Goal: Navigation & Orientation: Find specific page/section

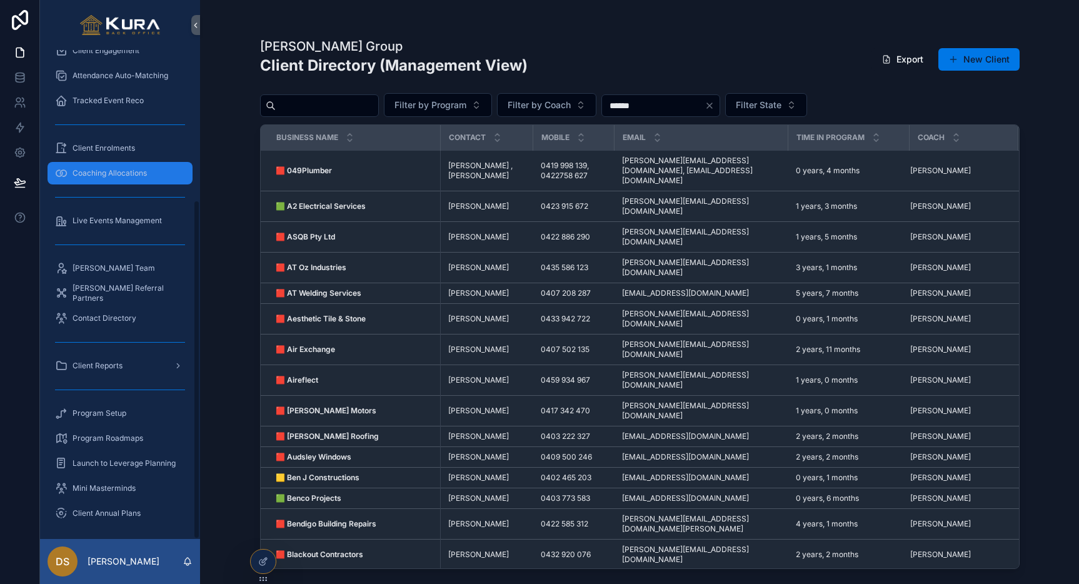
scroll to position [216, 0]
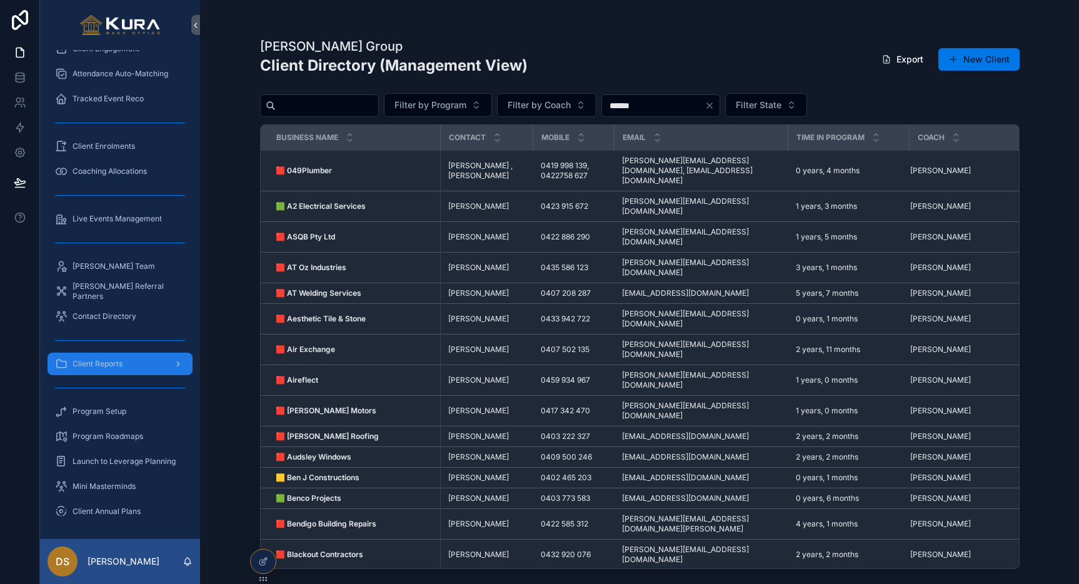
click at [176, 363] on icon "scrollable content" at bounding box center [178, 363] width 9 height 9
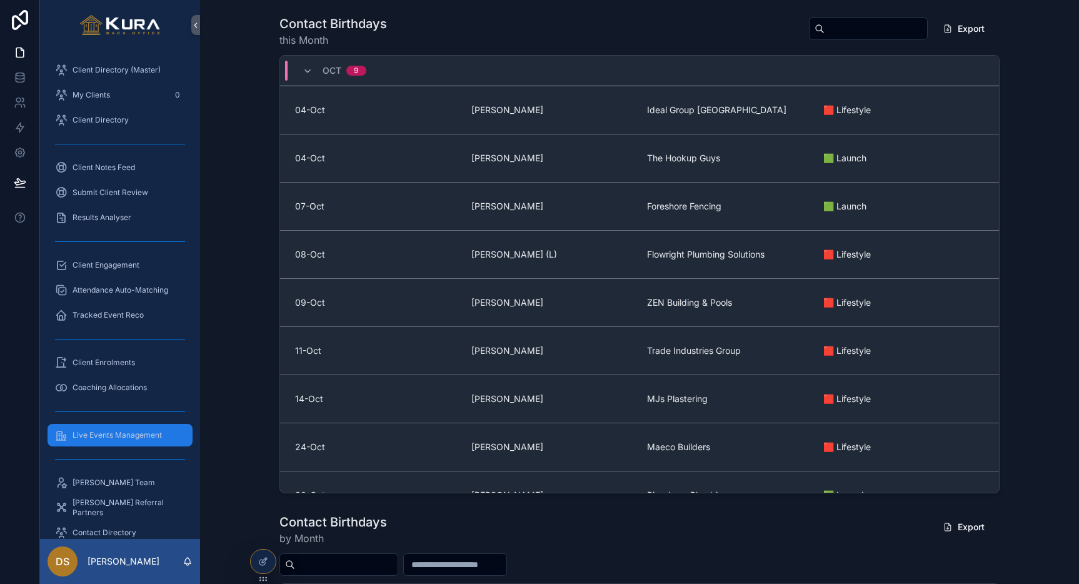
click at [118, 433] on span "Live Events Management" at bounding box center [117, 435] width 89 height 10
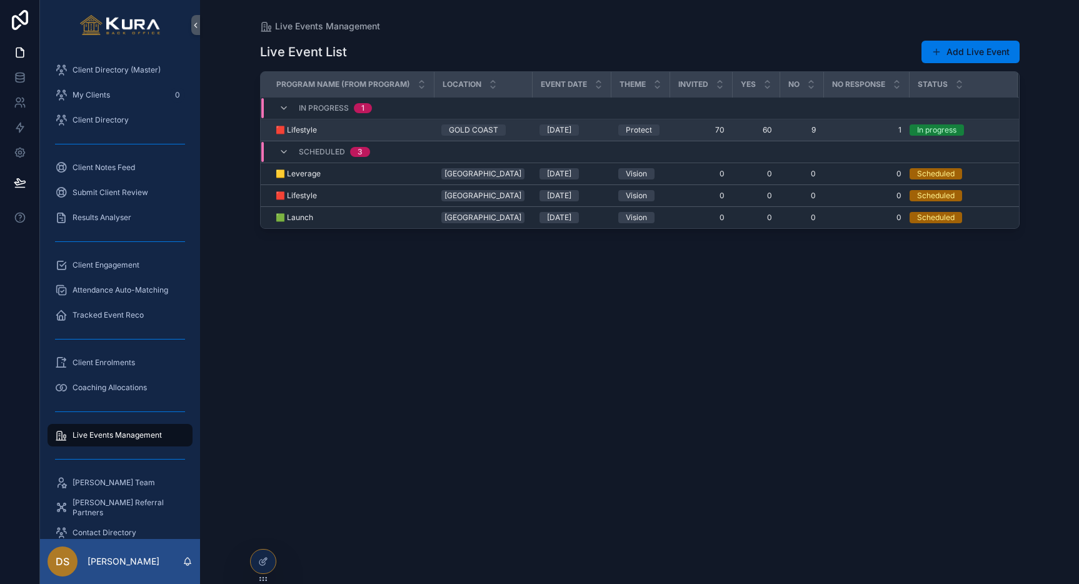
click at [405, 132] on div "🟥 Lifestyle 🟥 Lifestyle" at bounding box center [351, 130] width 151 height 10
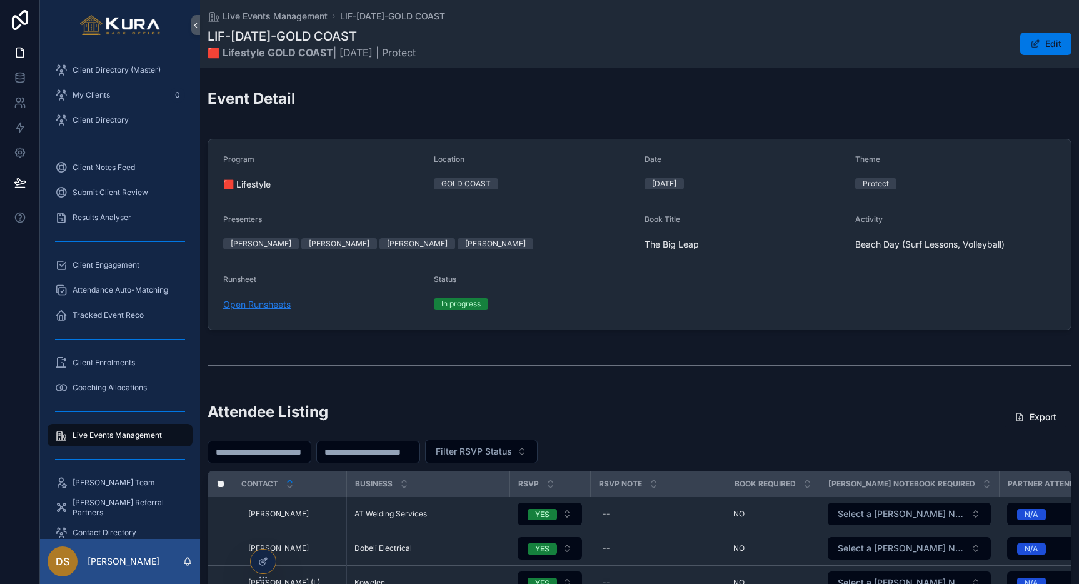
click at [262, 302] on link "Open Runsheets" at bounding box center [257, 304] width 68 height 11
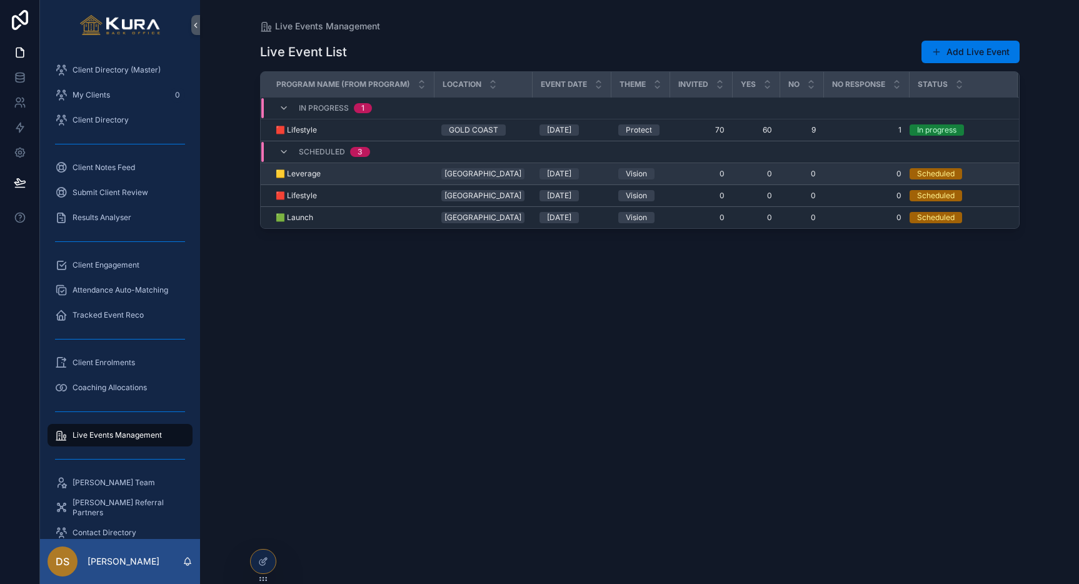
click at [740, 172] on span "0" at bounding box center [756, 174] width 33 height 10
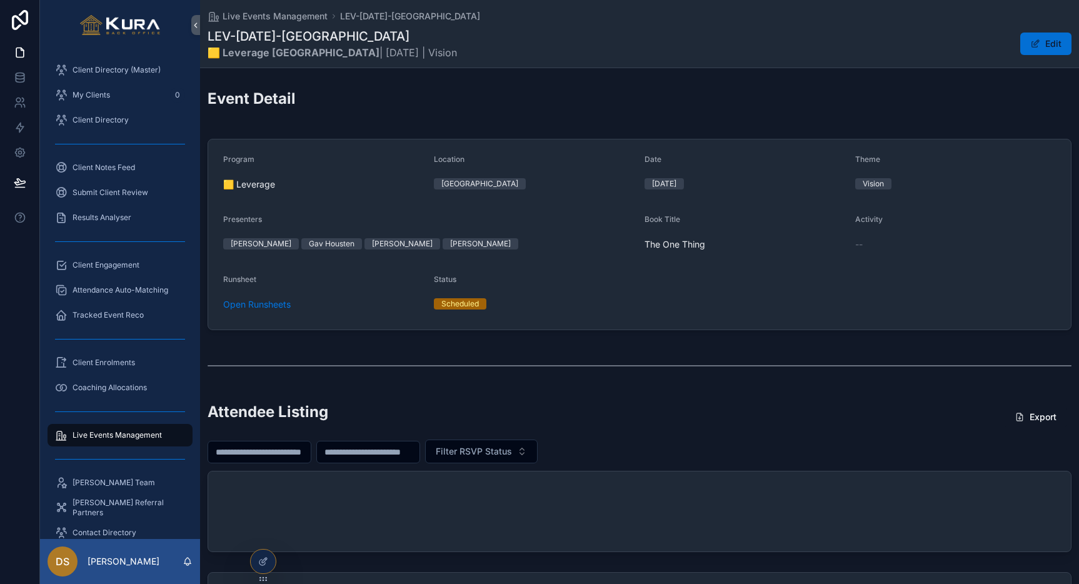
click at [1042, 44] on button "Edit" at bounding box center [1045, 44] width 51 height 23
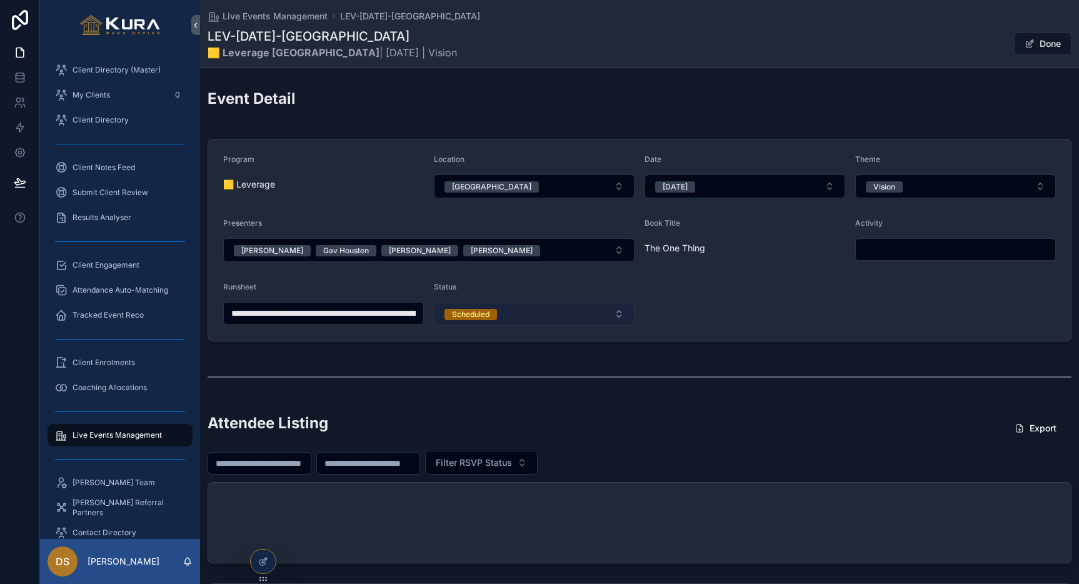
click at [620, 318] on button "Scheduled" at bounding box center [534, 314] width 201 height 24
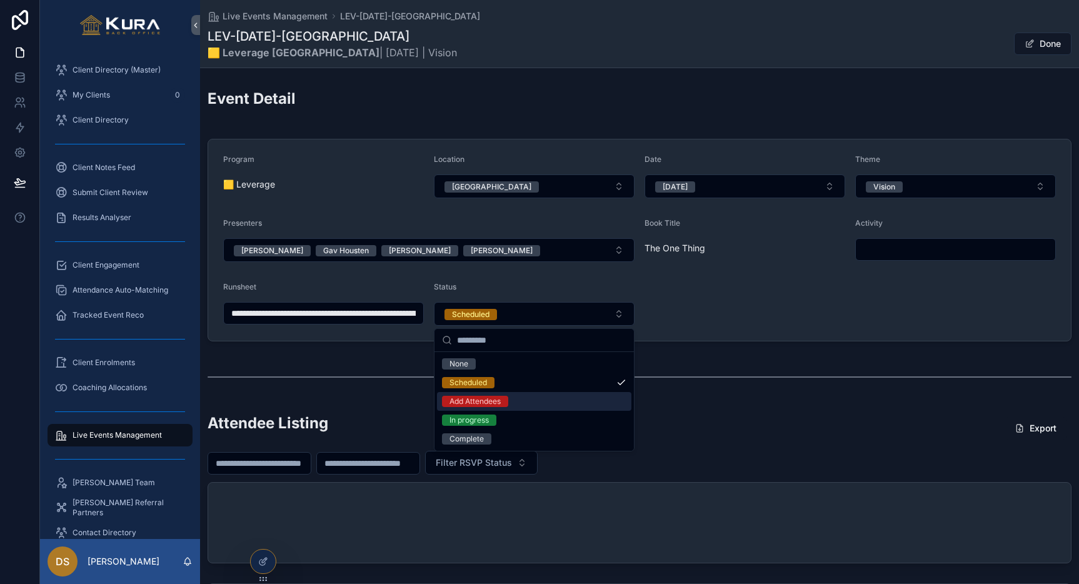
click at [525, 402] on div "Add Attendees" at bounding box center [534, 401] width 194 height 19
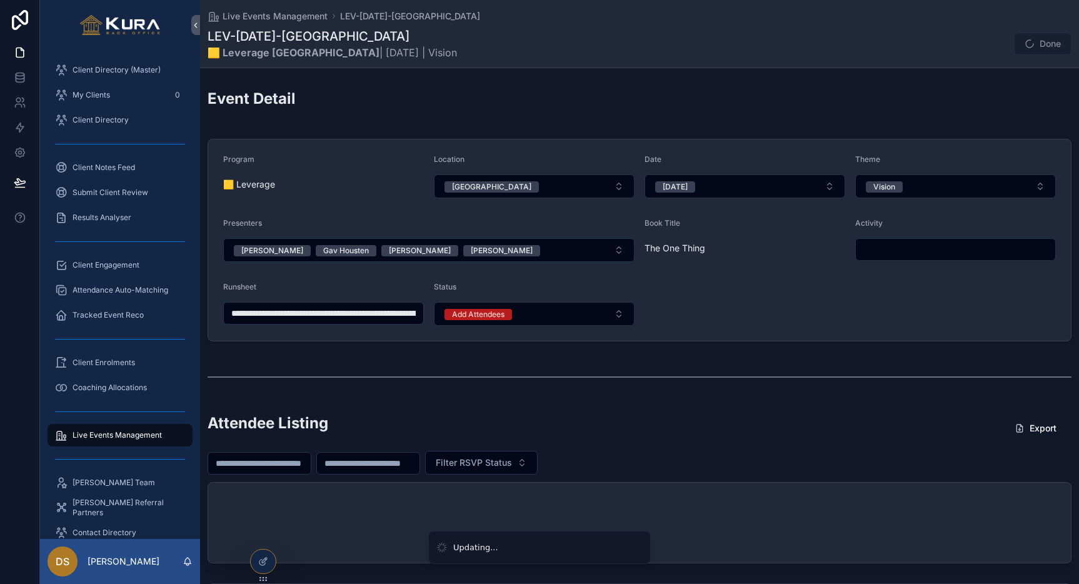
click at [748, 313] on form "**********" at bounding box center [639, 239] width 863 height 201
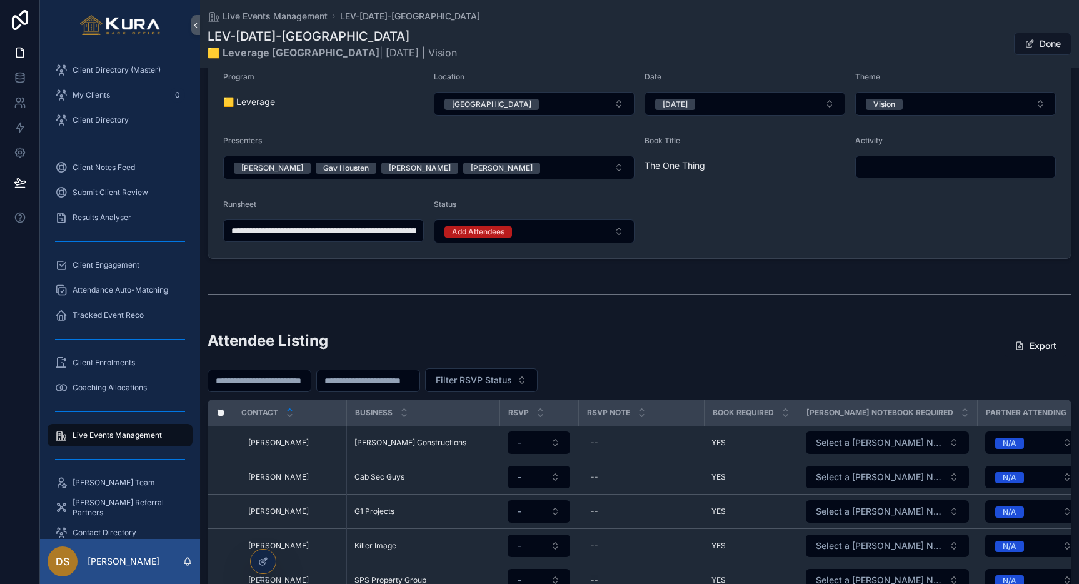
scroll to position [80, 0]
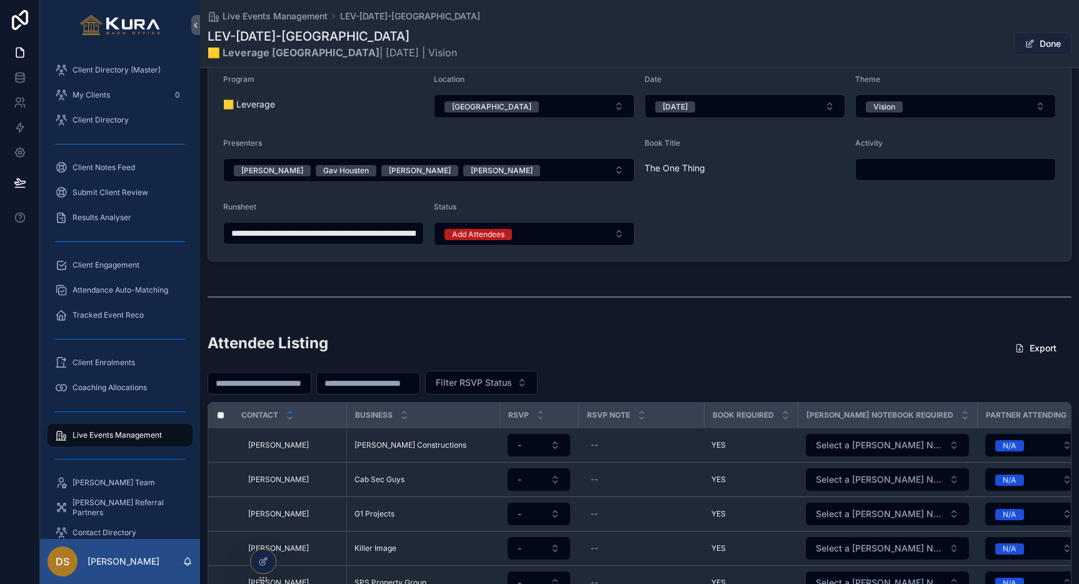
click at [1043, 43] on button "Done" at bounding box center [1043, 44] width 58 height 23
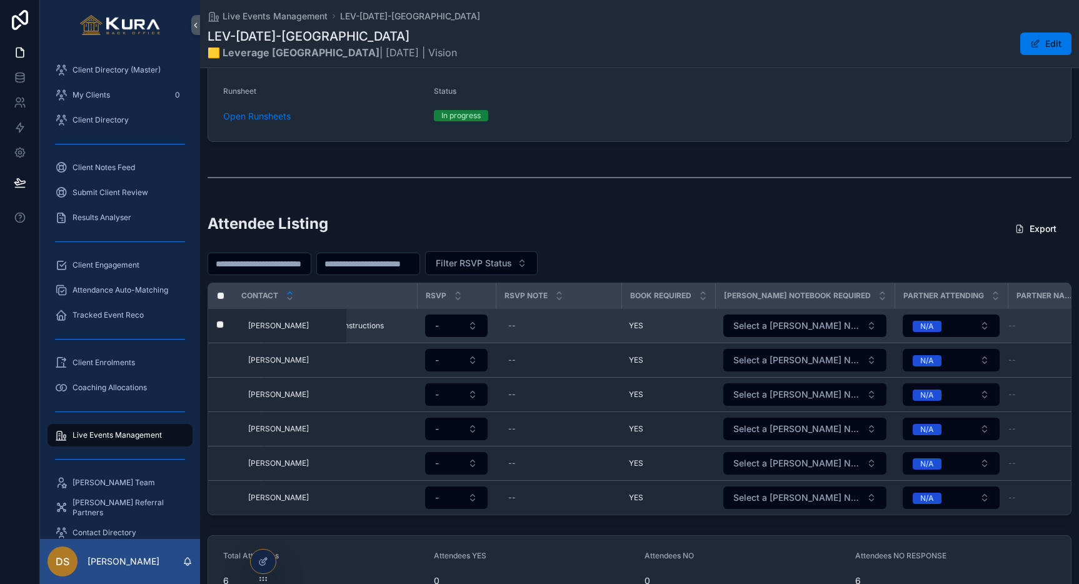
scroll to position [0, 81]
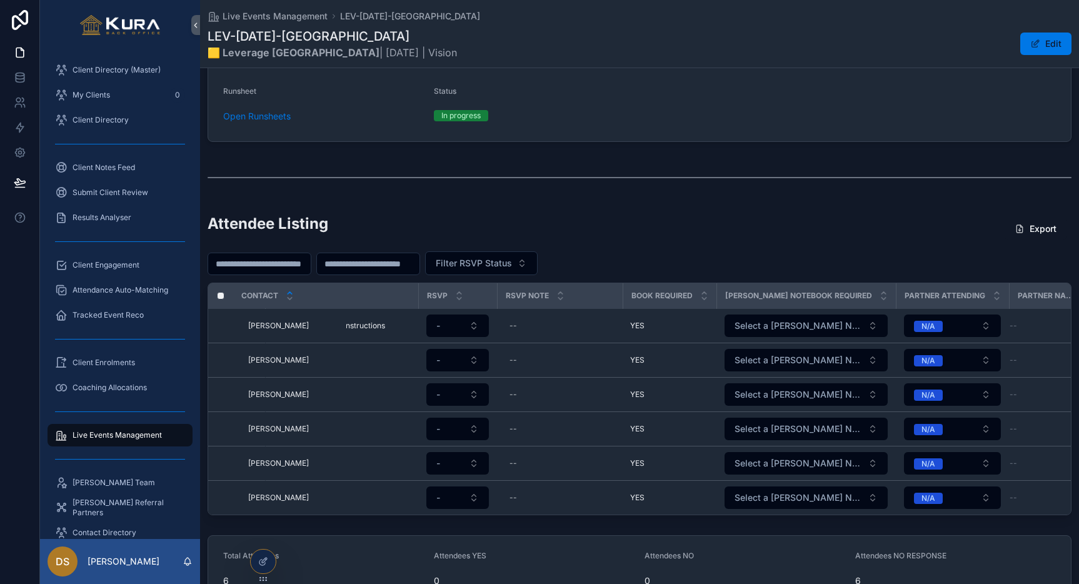
click at [780, 225] on div "Attendee Listing Export" at bounding box center [640, 228] width 864 height 31
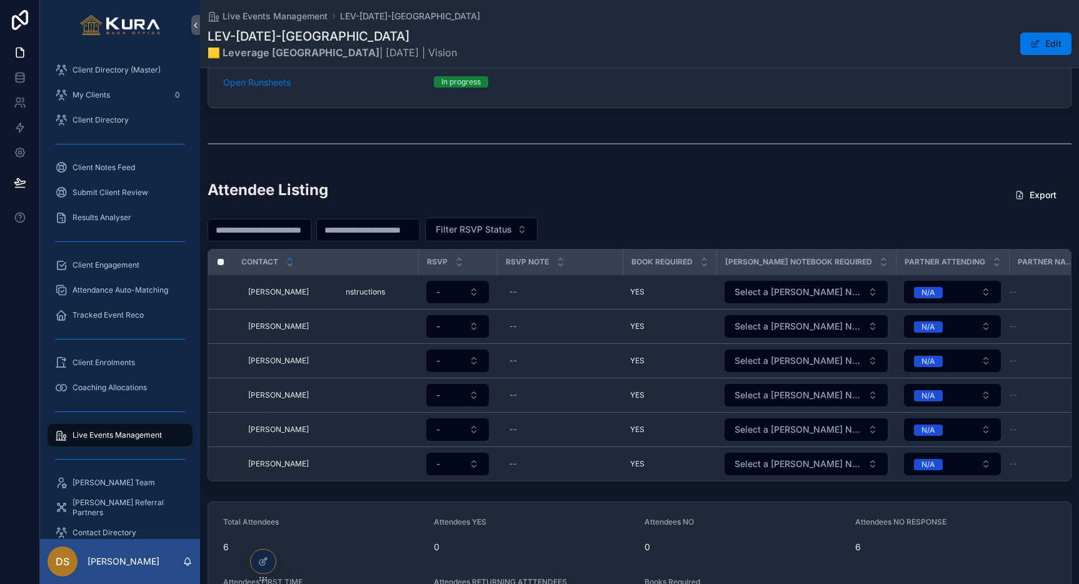
scroll to position [217, 0]
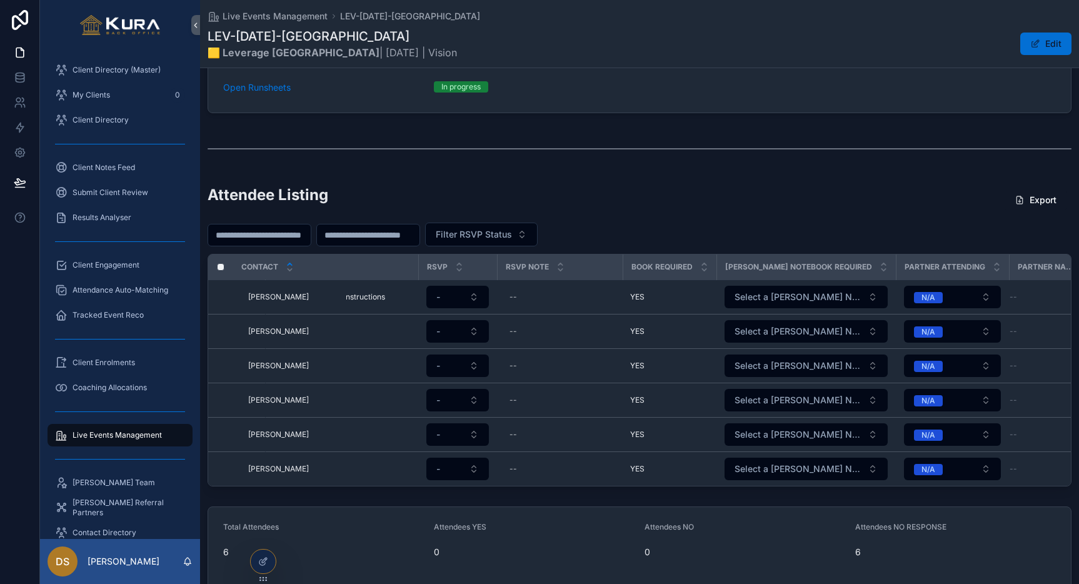
click at [1058, 49] on button "Edit" at bounding box center [1045, 44] width 51 height 23
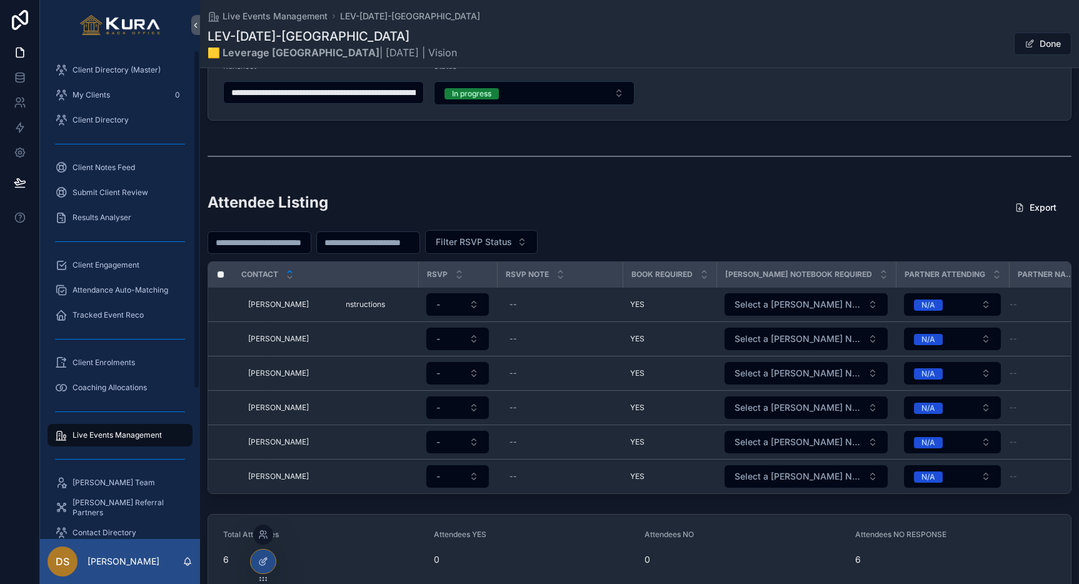
click at [268, 562] on div at bounding box center [263, 562] width 25 height 24
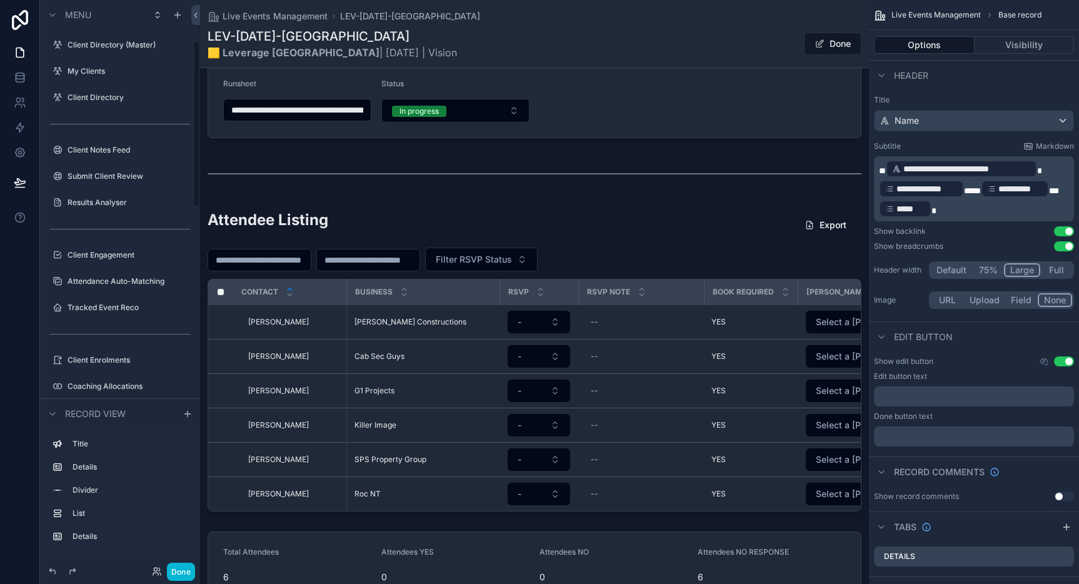
scroll to position [141, 0]
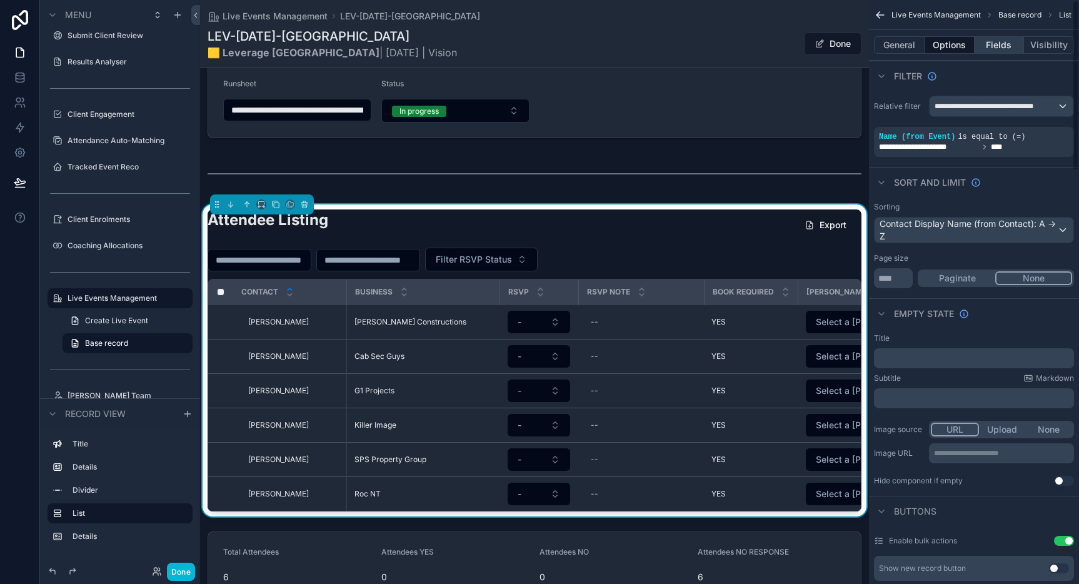
click at [1000, 43] on button "Fields" at bounding box center [1000, 45] width 50 height 18
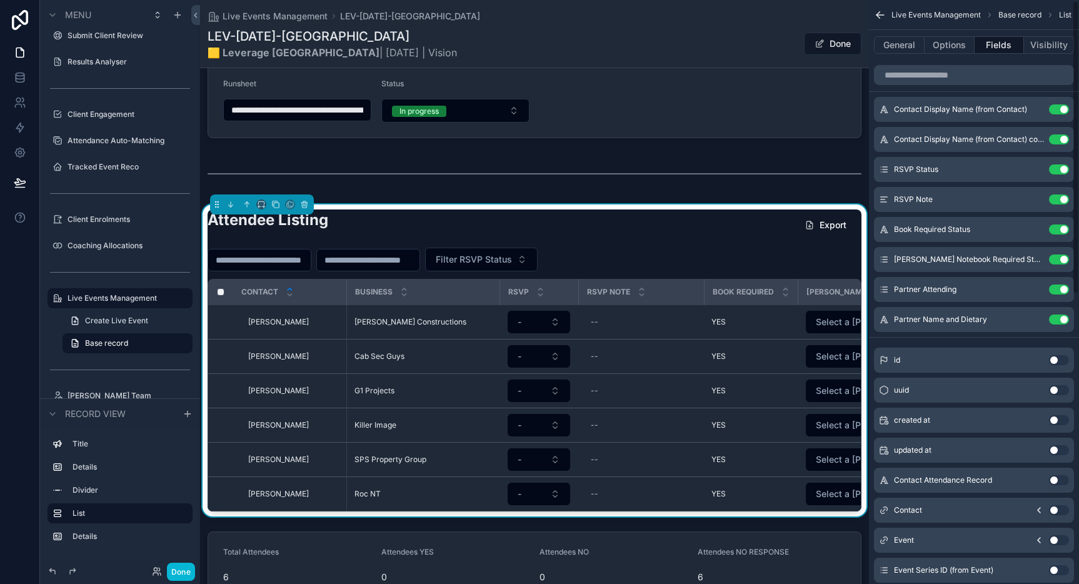
scroll to position [0, 0]
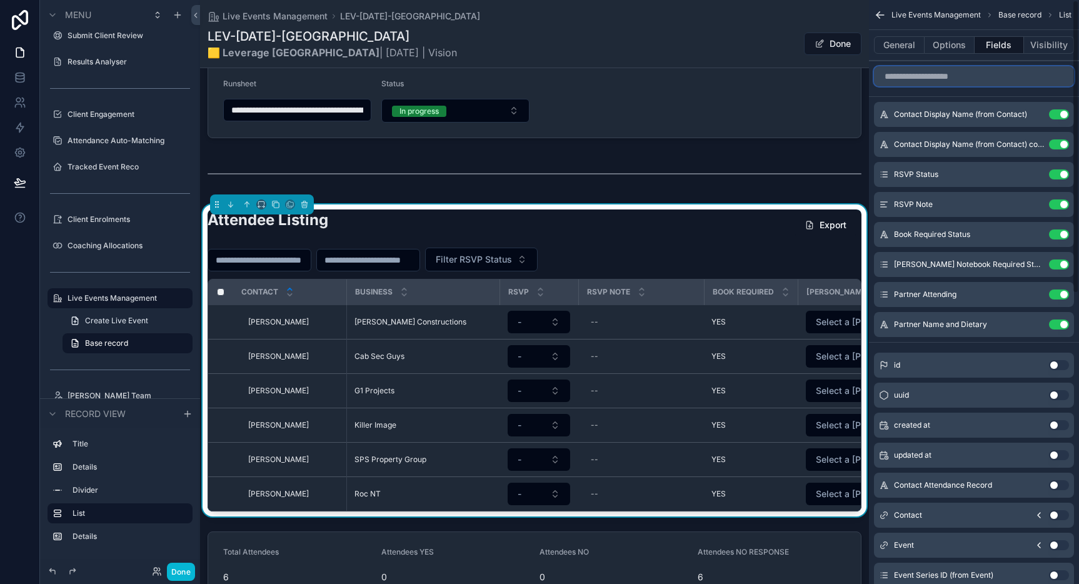
click at [947, 81] on input "scrollable content" at bounding box center [974, 76] width 200 height 20
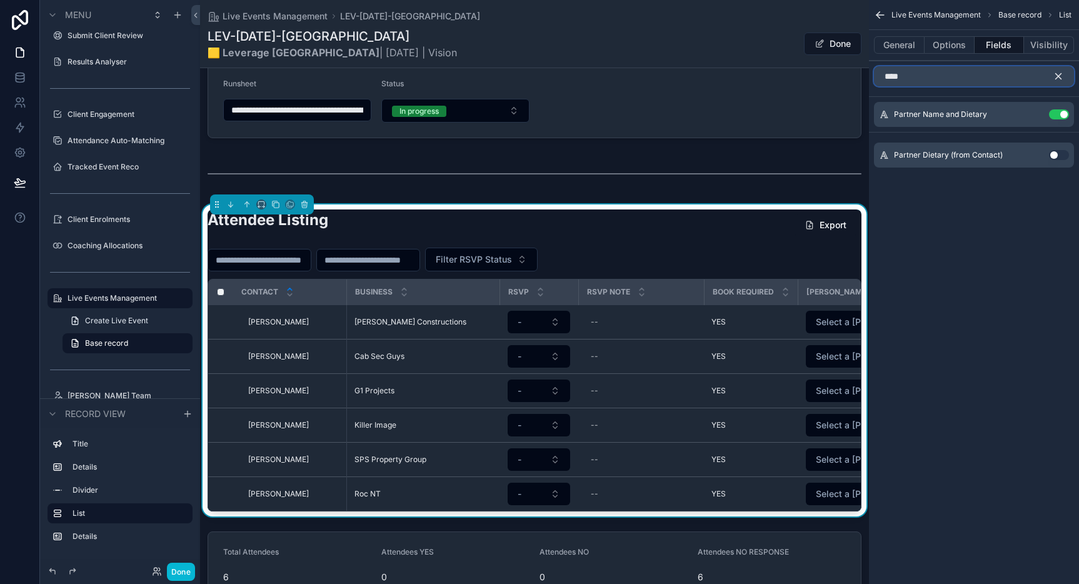
type input "****"
click at [1057, 78] on icon "scrollable content" at bounding box center [1058, 76] width 11 height 11
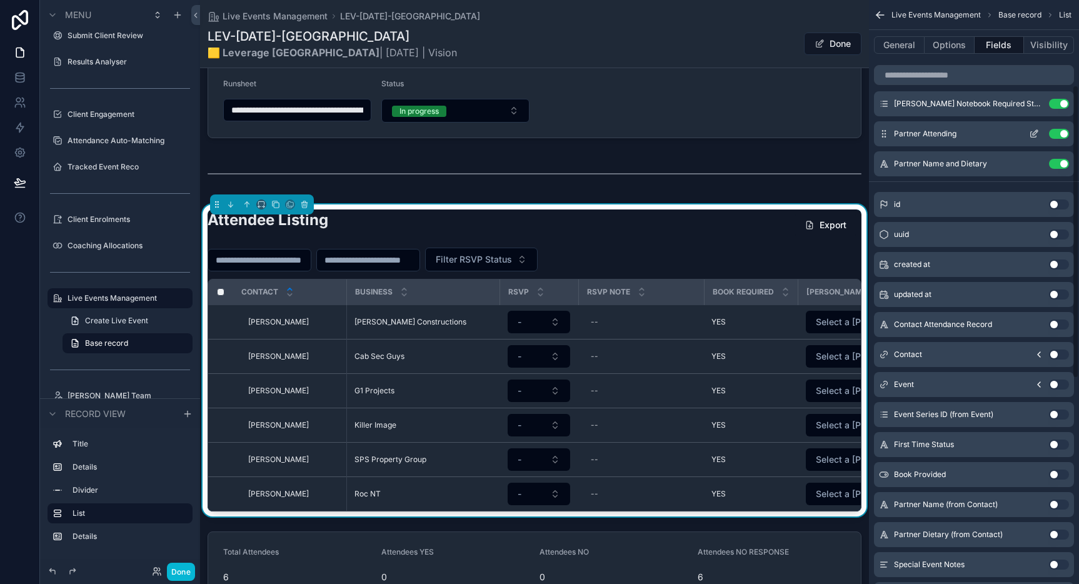
scroll to position [170, 0]
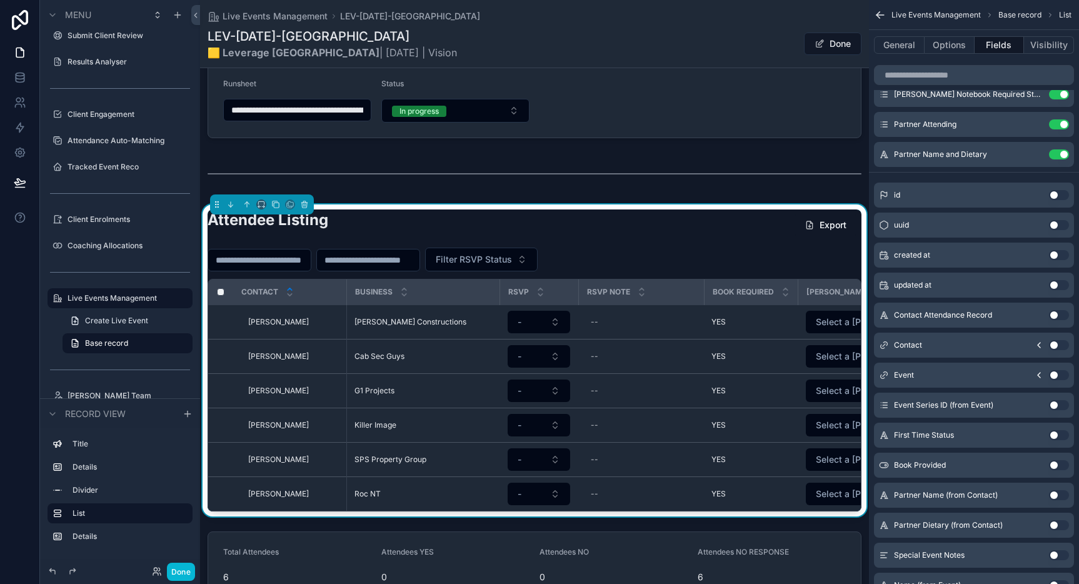
click at [1038, 345] on icon "scrollable content" at bounding box center [1039, 345] width 3 height 5
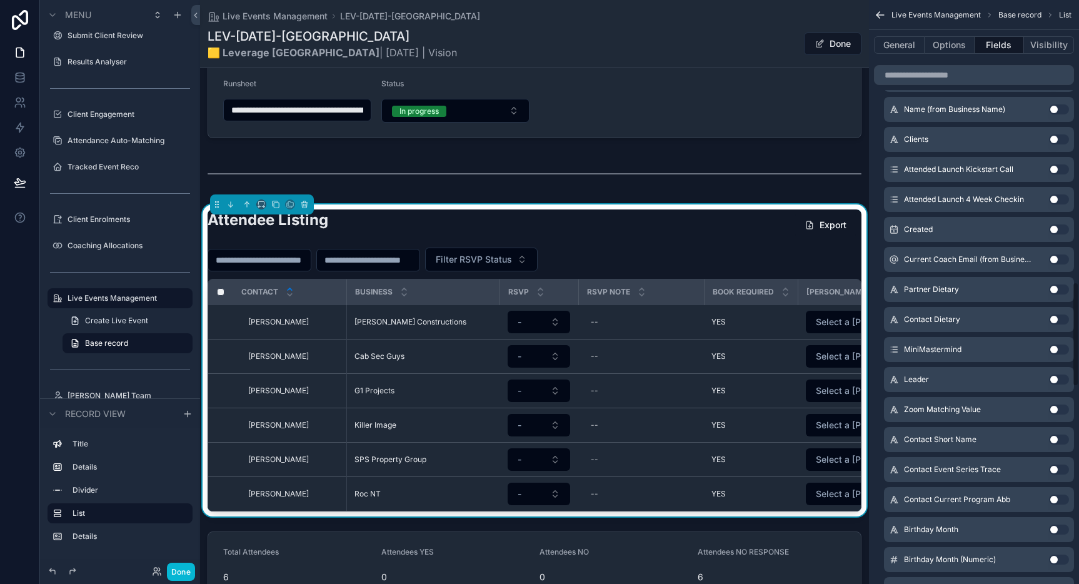
click at [1060, 318] on button "Use setting" at bounding box center [1059, 319] width 20 height 10
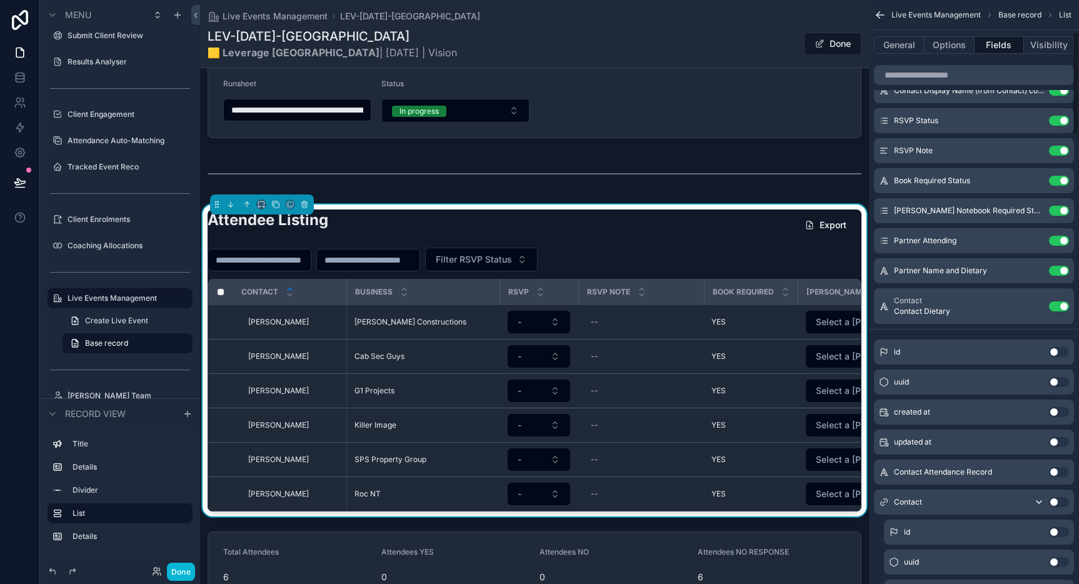
scroll to position [0, 0]
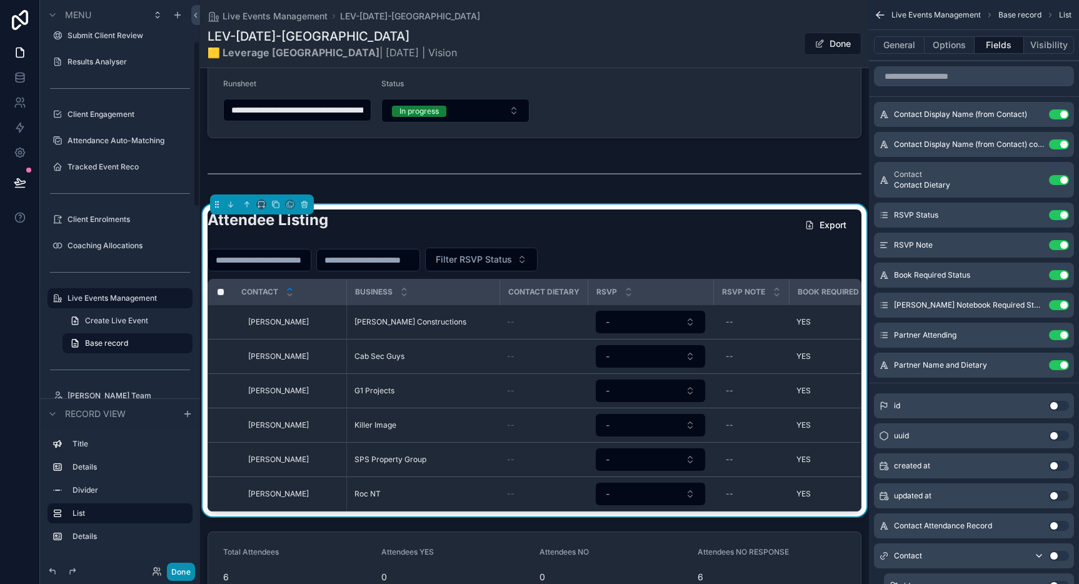
click at [180, 571] on button "Done" at bounding box center [181, 572] width 28 height 18
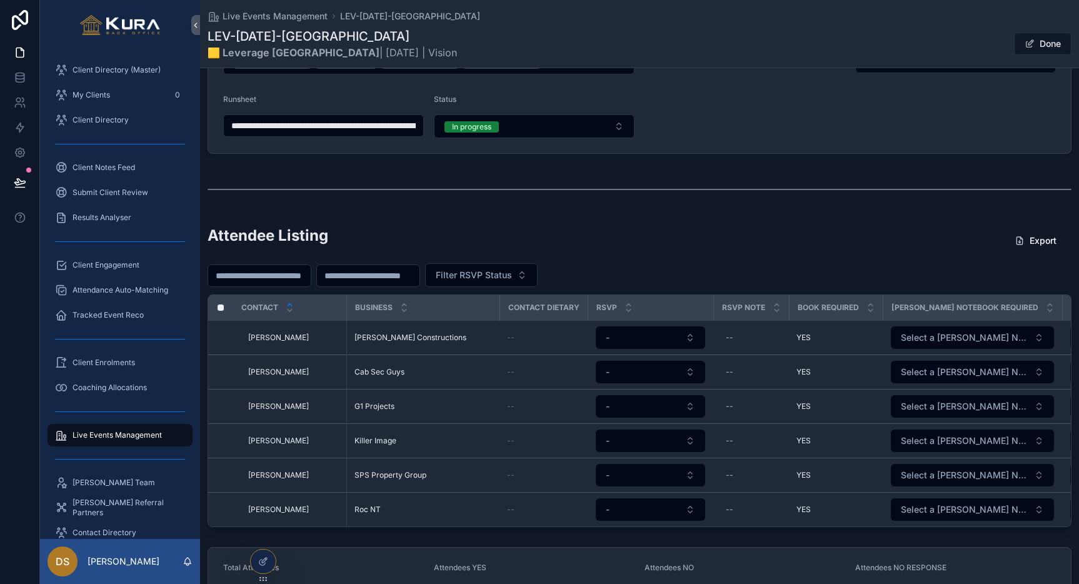
scroll to position [134, 0]
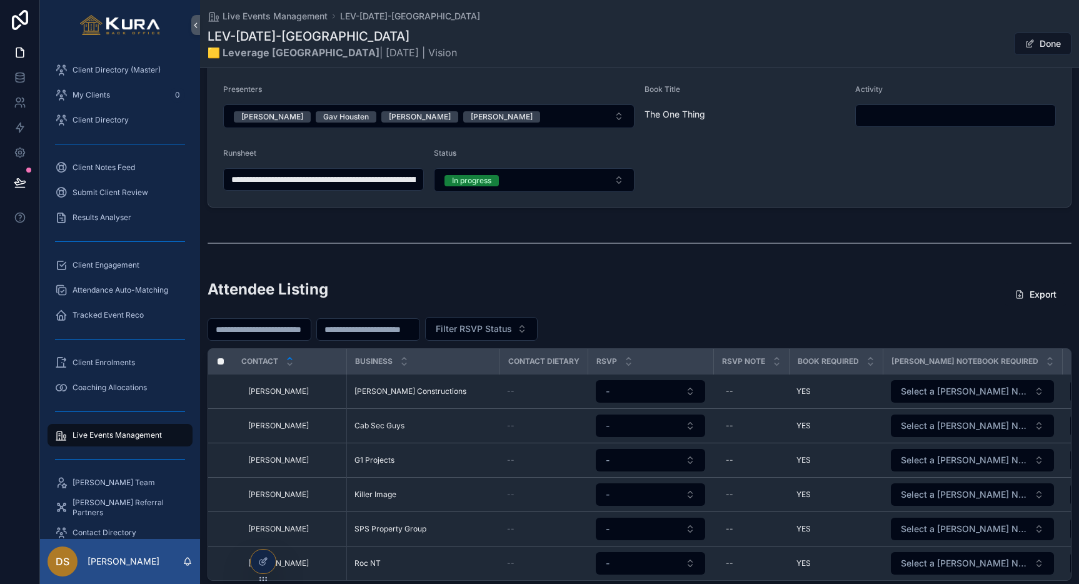
click at [701, 299] on div "Attendee Listing Export" at bounding box center [640, 294] width 864 height 31
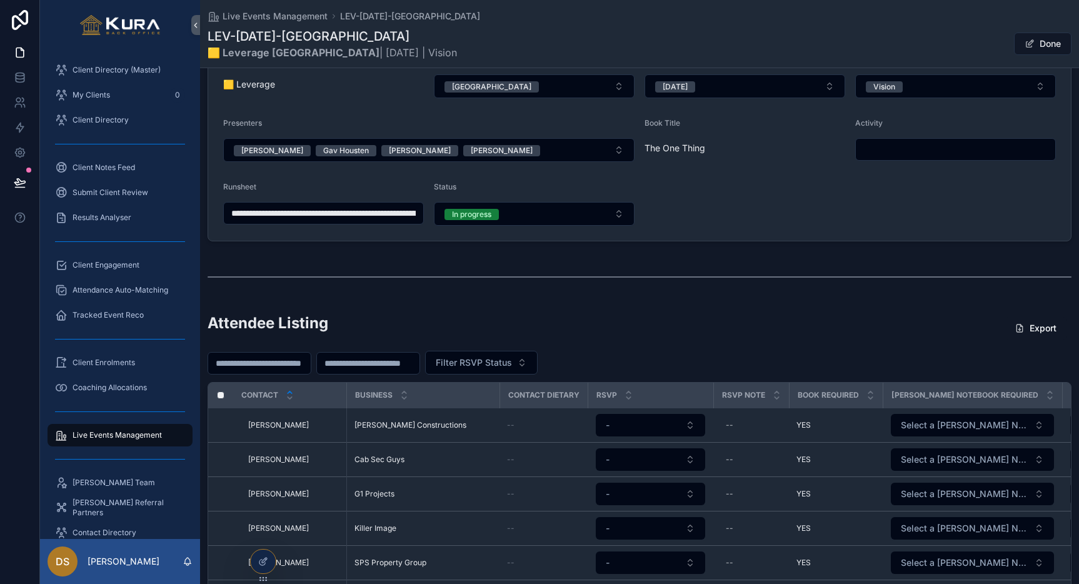
scroll to position [0, 0]
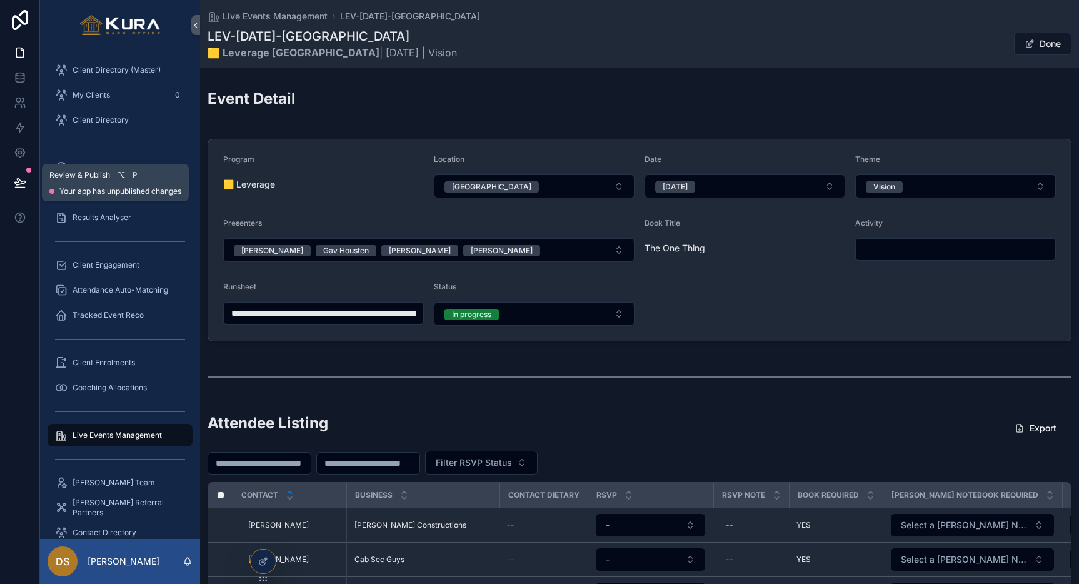
click at [18, 184] on icon at bounding box center [19, 182] width 11 height 6
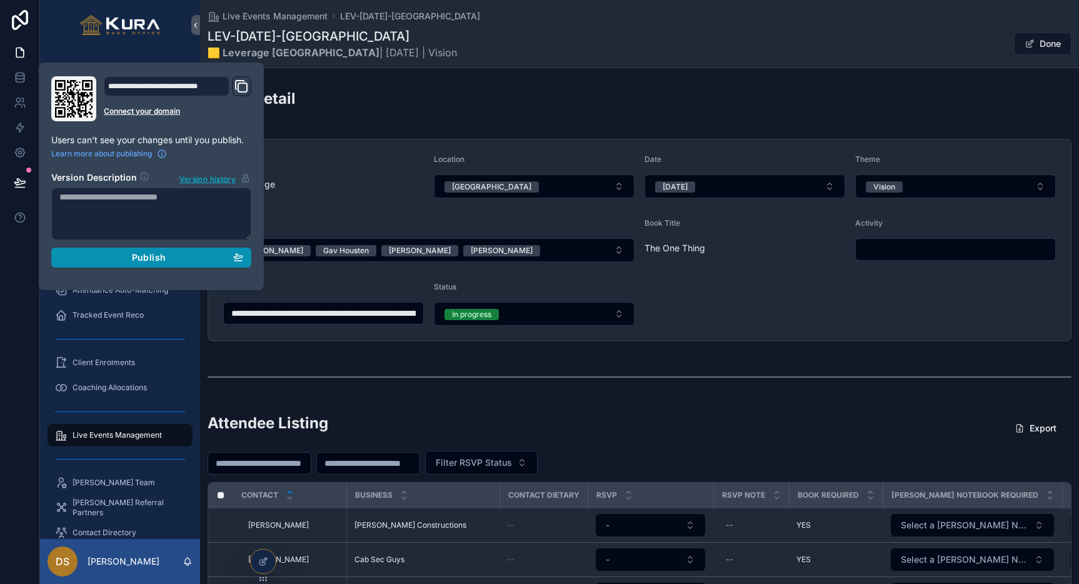
click at [153, 252] on span "Publish" at bounding box center [149, 257] width 34 height 11
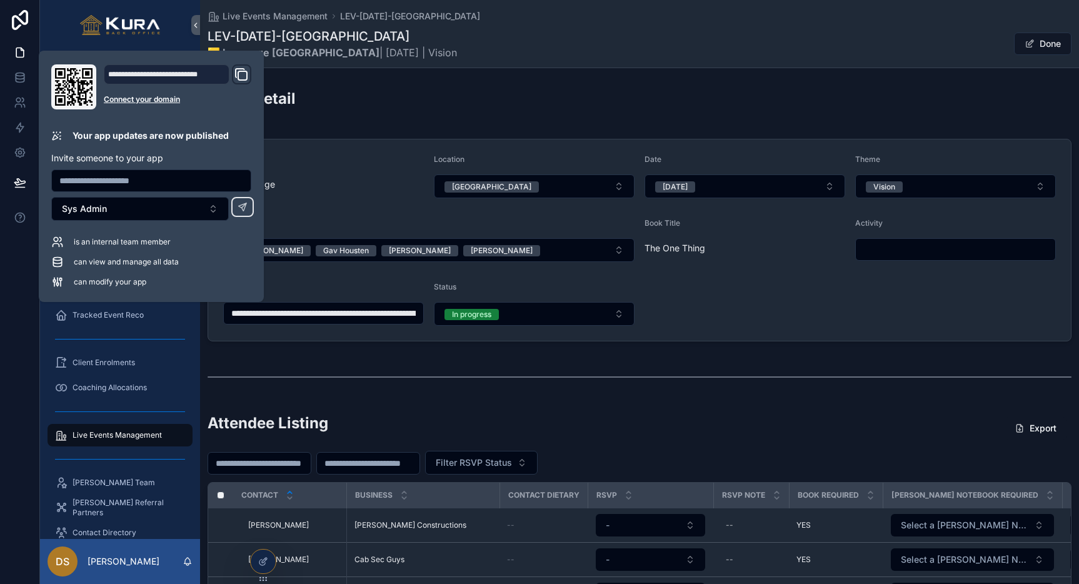
click at [400, 115] on div "Event Detail" at bounding box center [640, 103] width 864 height 31
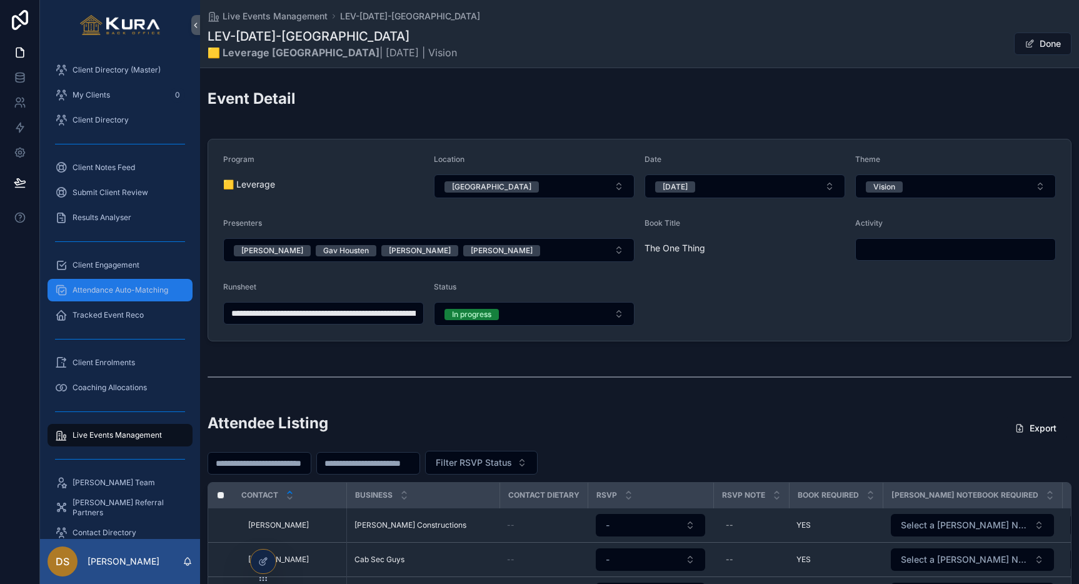
click at [98, 292] on span "Attendance Auto-Matching" at bounding box center [121, 290] width 96 height 10
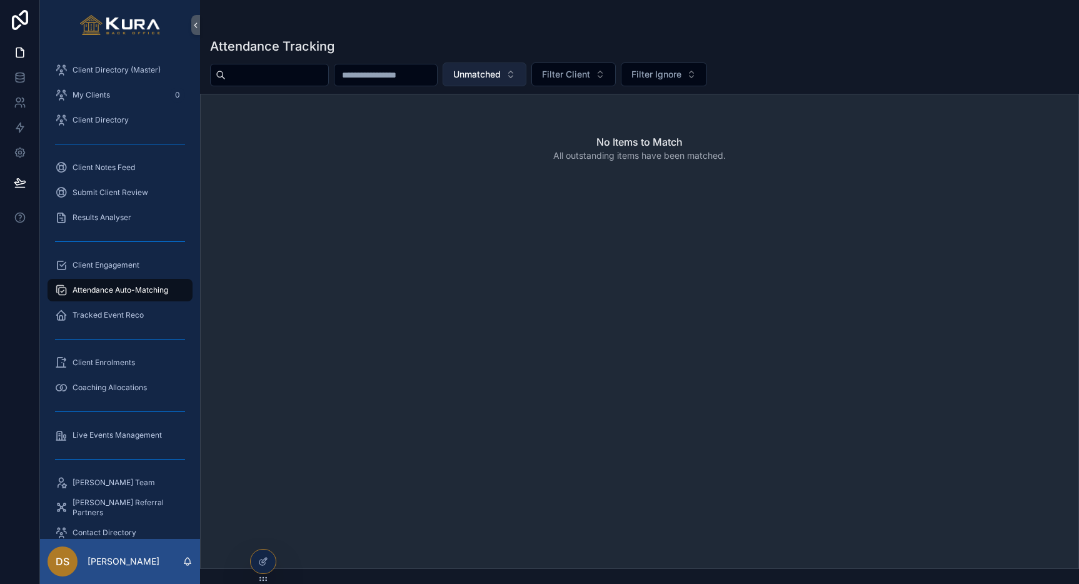
click at [526, 69] on button "Unmatched" at bounding box center [485, 75] width 84 height 24
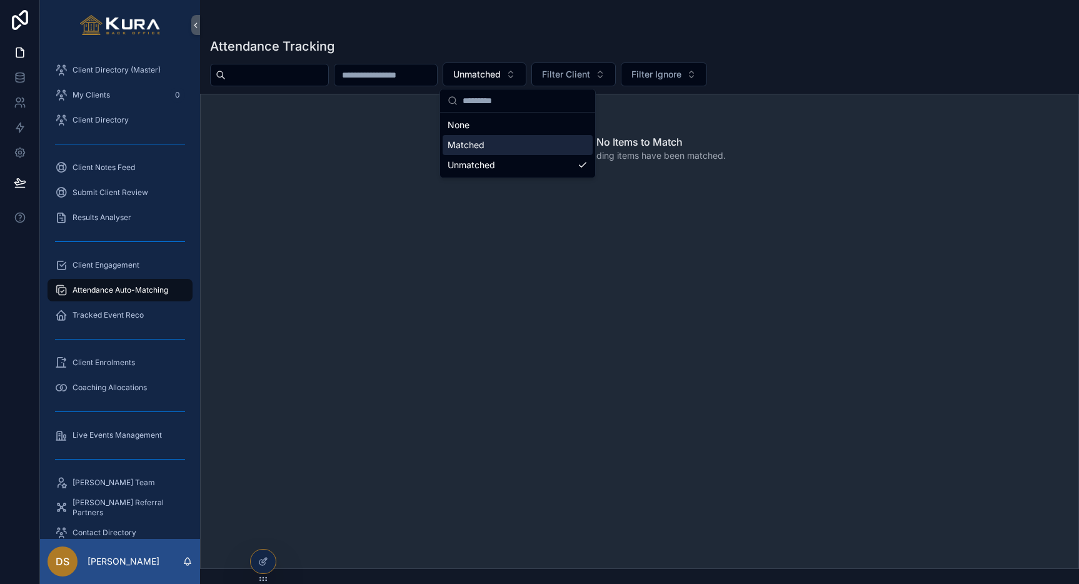
click at [497, 149] on div "Matched" at bounding box center [518, 145] width 150 height 20
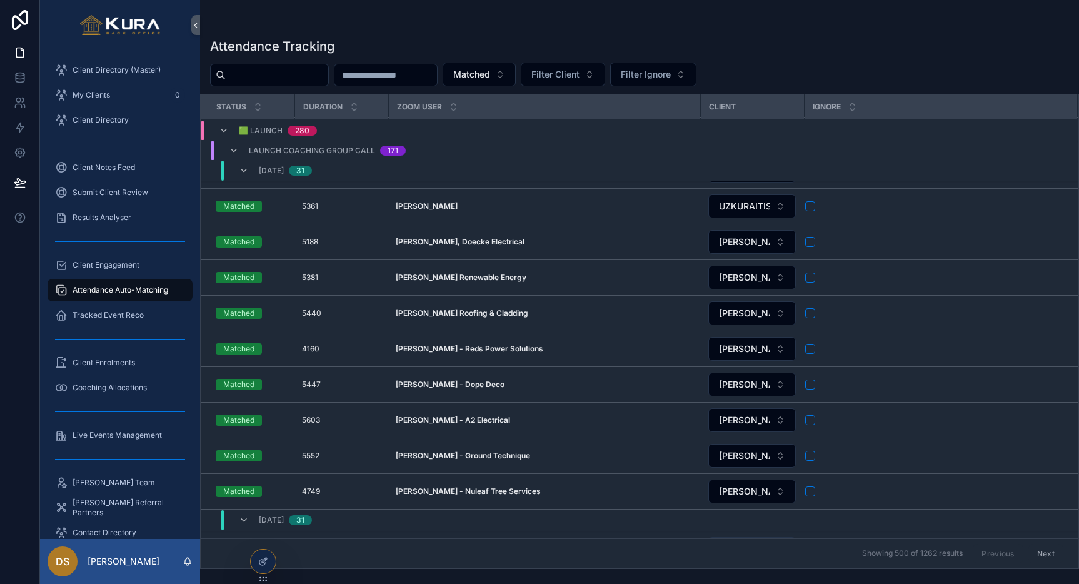
scroll to position [1037, 0]
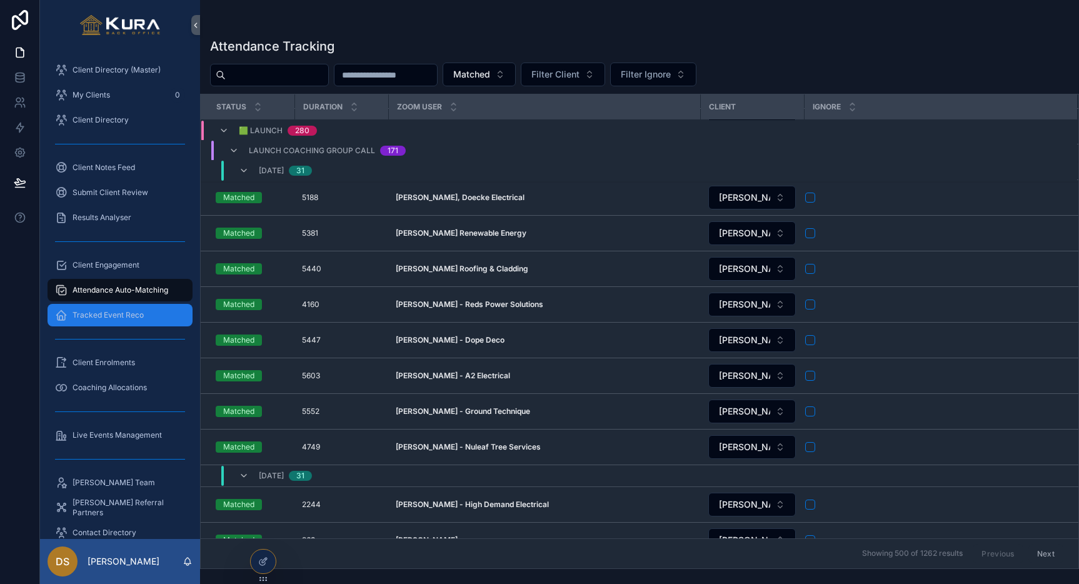
click at [88, 319] on span "Tracked Event Reco" at bounding box center [108, 315] width 71 height 10
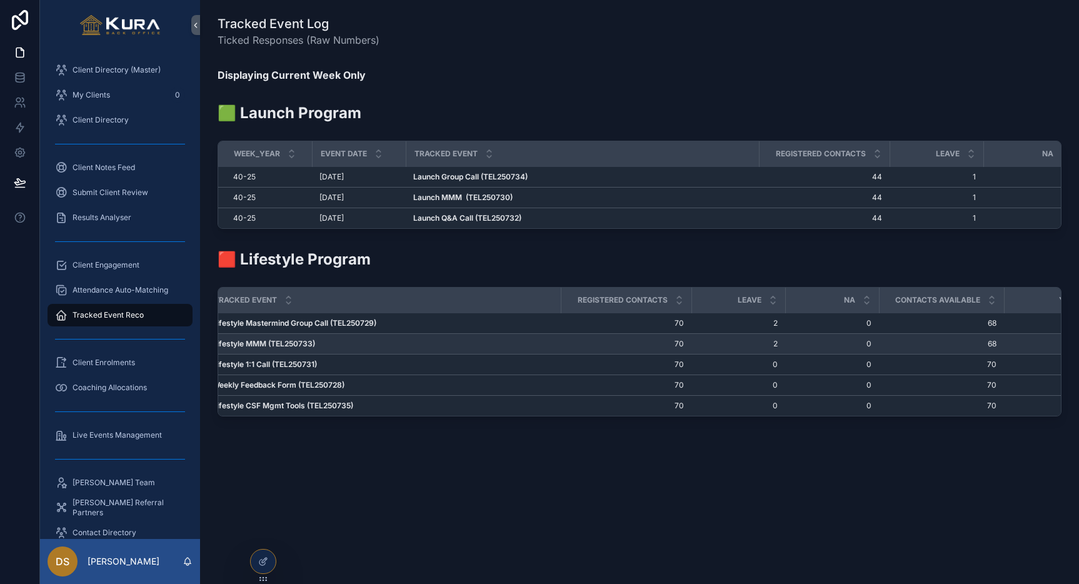
scroll to position [0, 202]
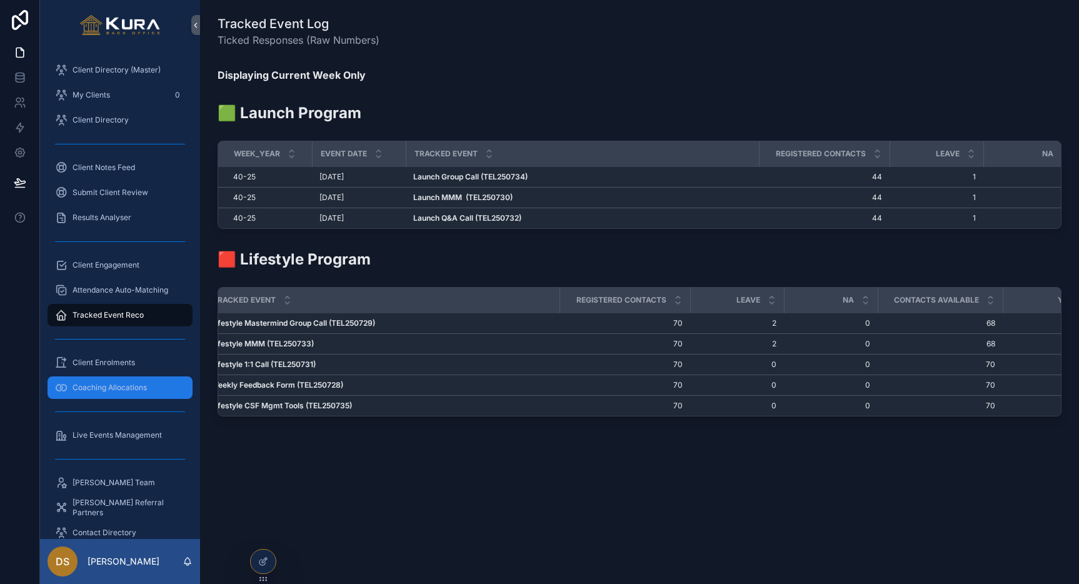
click at [114, 383] on span "Coaching Allocations" at bounding box center [110, 388] width 74 height 10
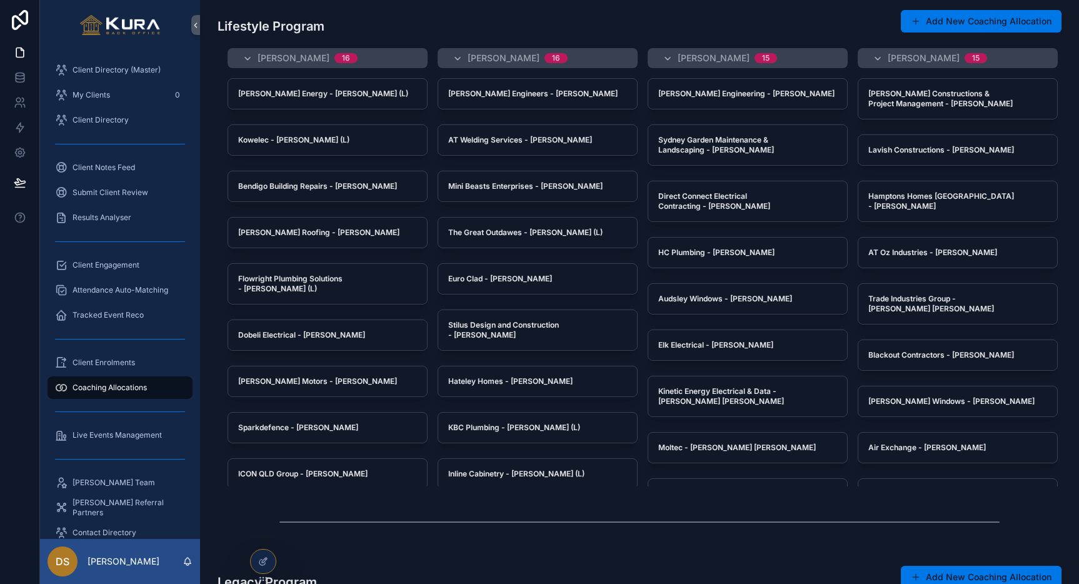
scroll to position [1012, 0]
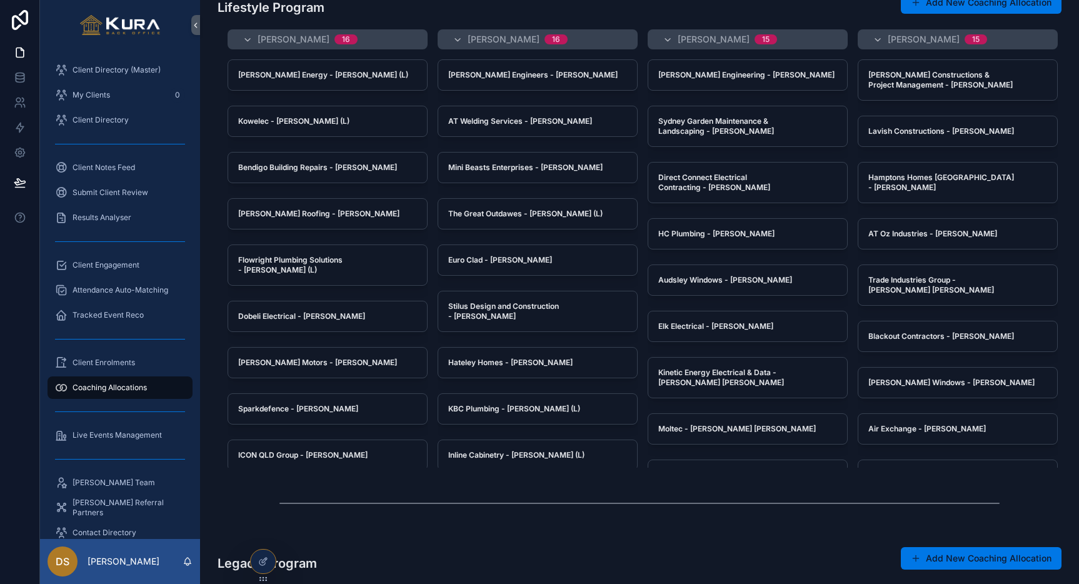
click at [0, 0] on div "Update Allocation" at bounding box center [0, 0] width 0 height 0
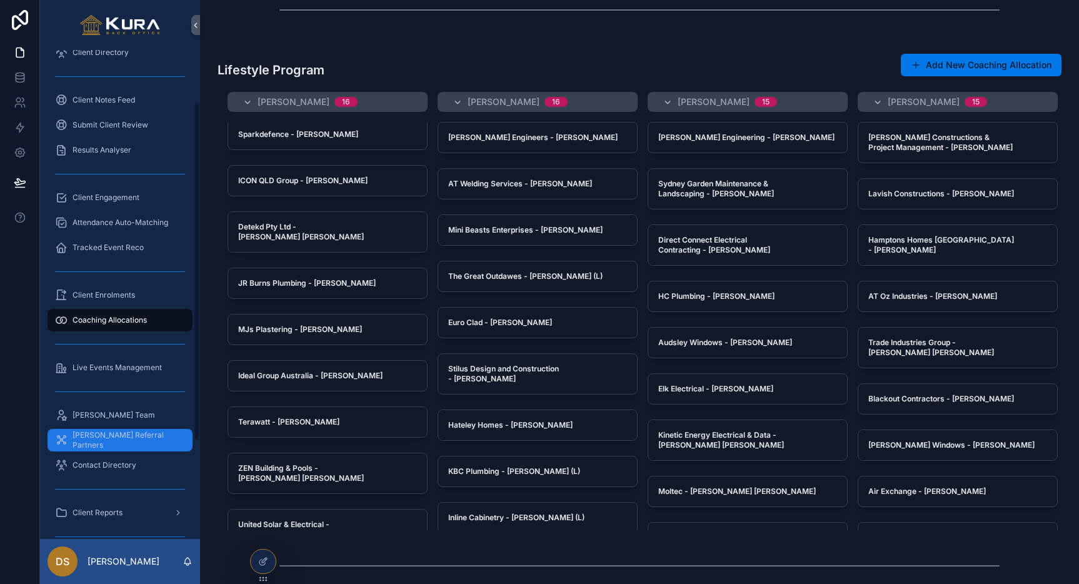
scroll to position [0, 0]
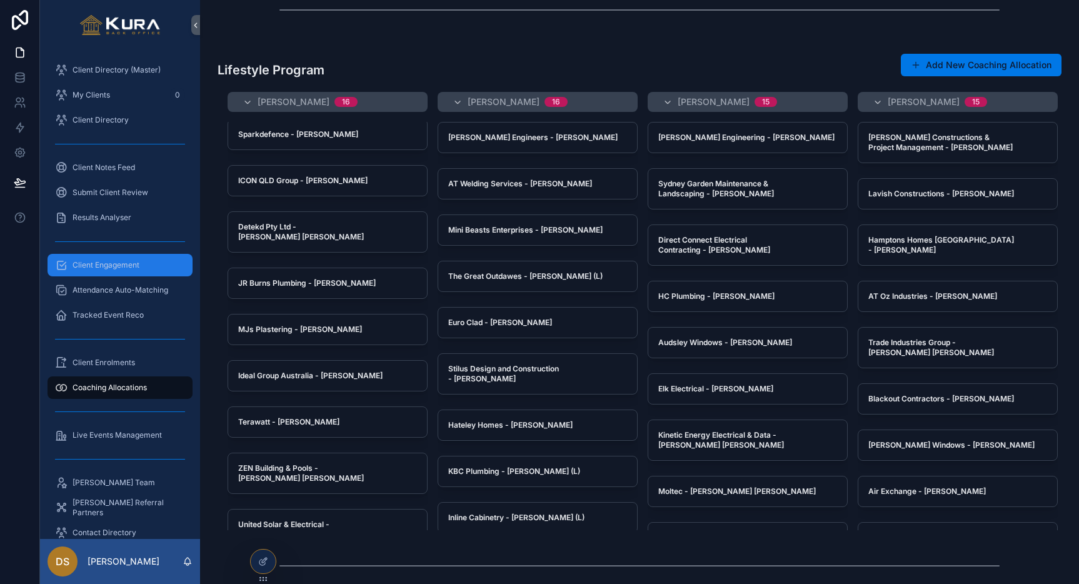
click at [121, 258] on div "Client Engagement" at bounding box center [120, 265] width 130 height 20
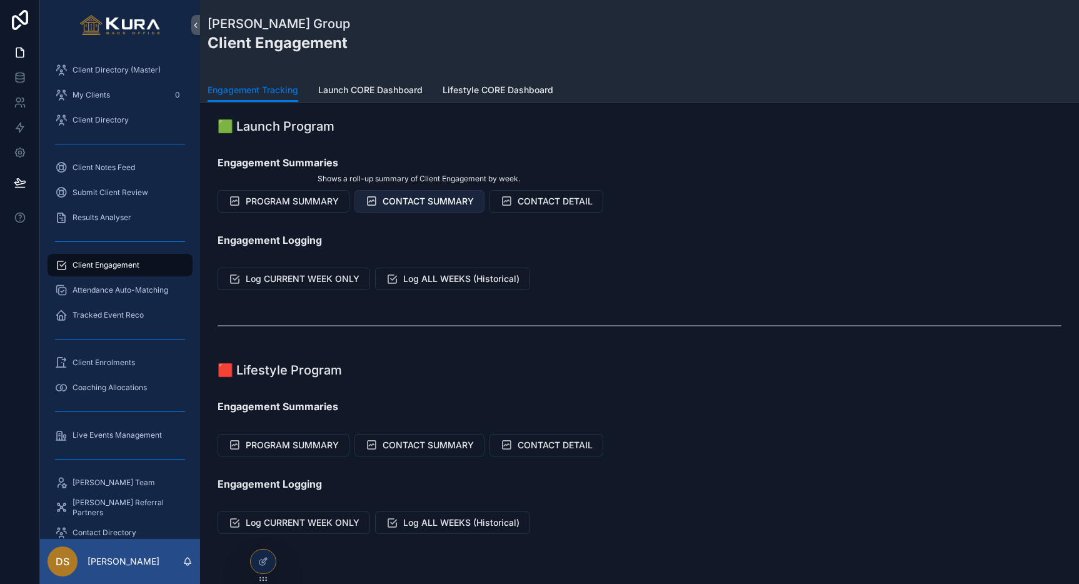
click at [415, 199] on span "CONTACT SUMMARY" at bounding box center [428, 201] width 91 height 13
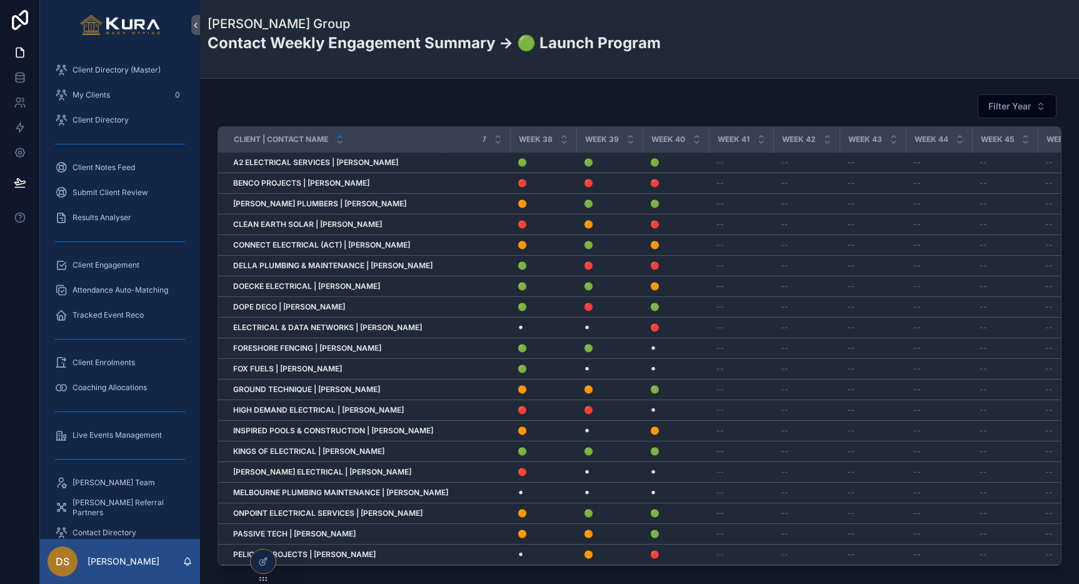
click at [524, 97] on div "Filter Year" at bounding box center [640, 106] width 844 height 25
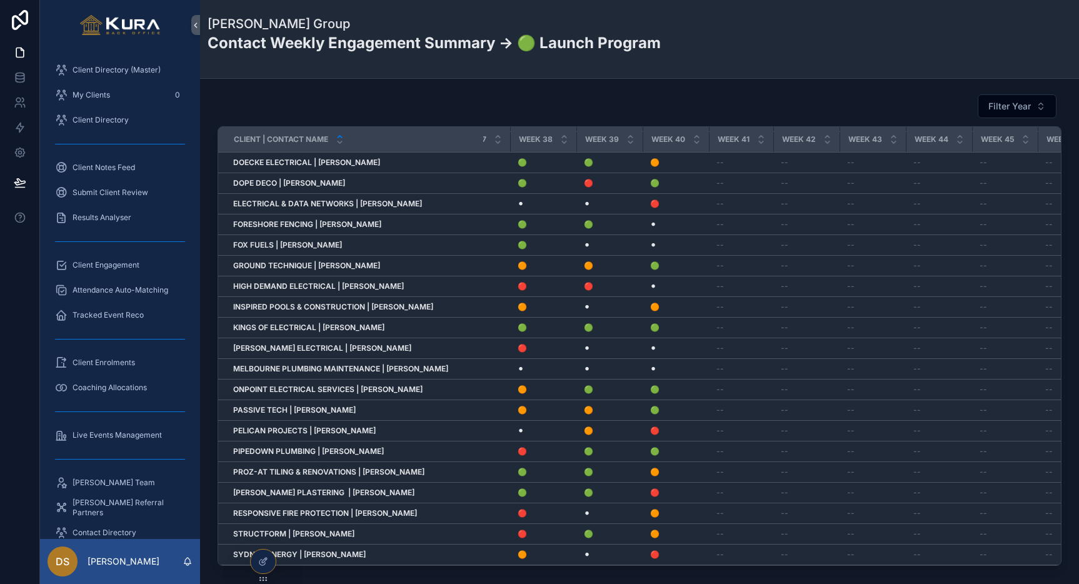
scroll to position [0, 2349]
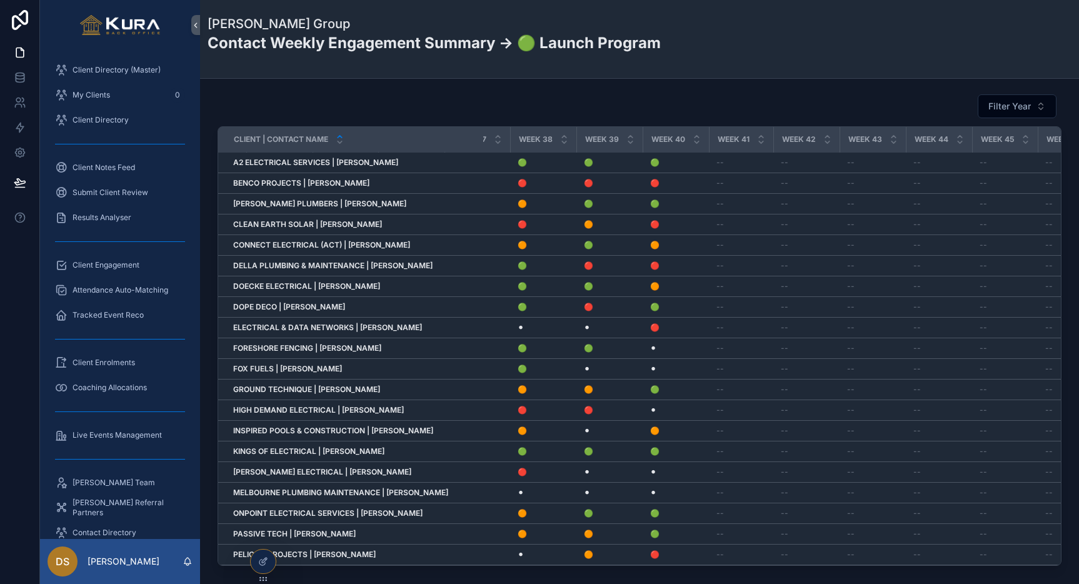
click at [449, 109] on div "Filter Year" at bounding box center [640, 106] width 844 height 25
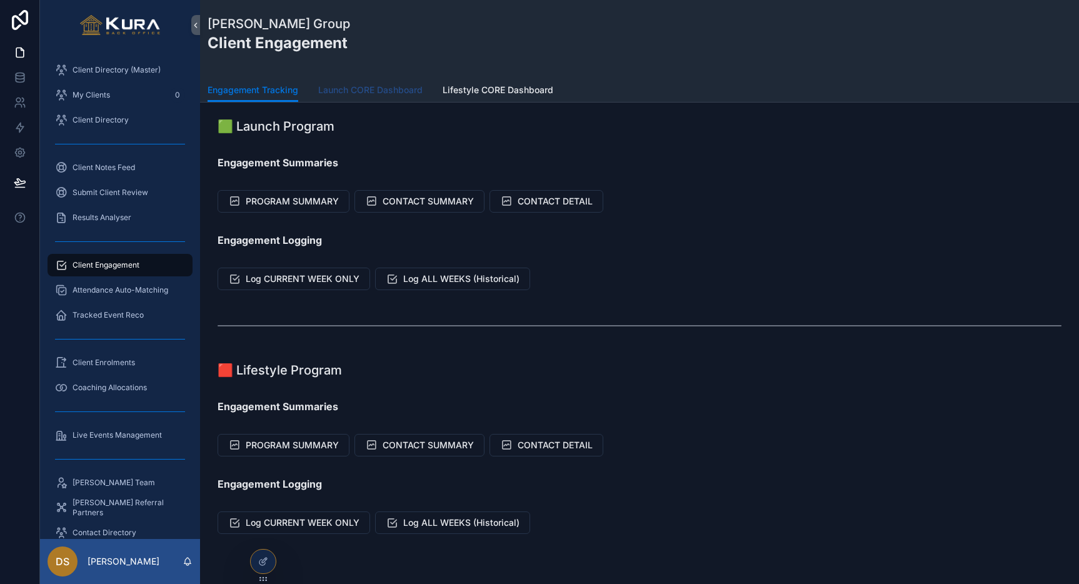
click at [384, 86] on span "Launch CORE Dashboard" at bounding box center [370, 90] width 104 height 13
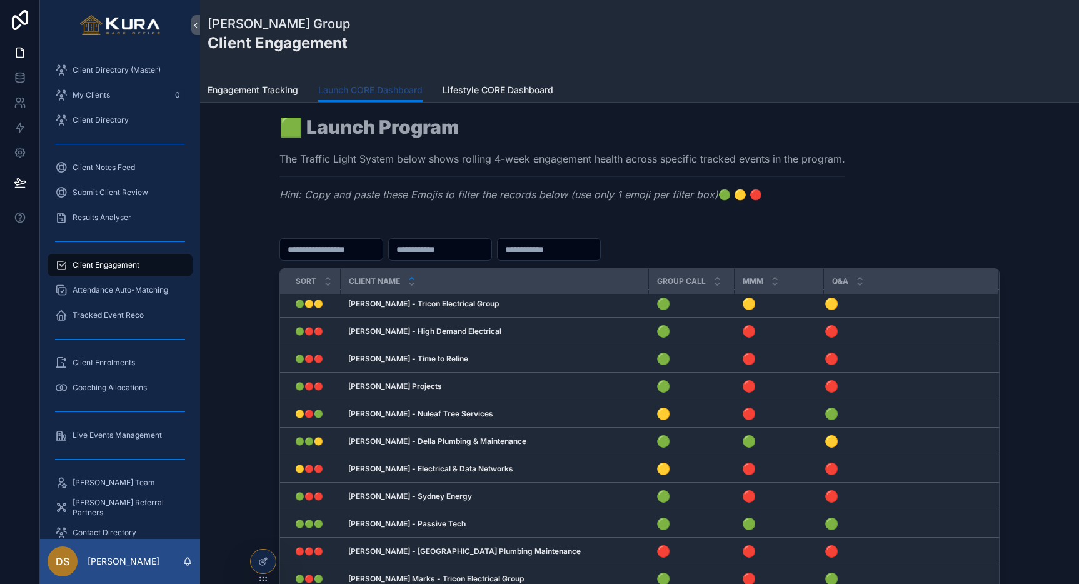
scroll to position [344, 0]
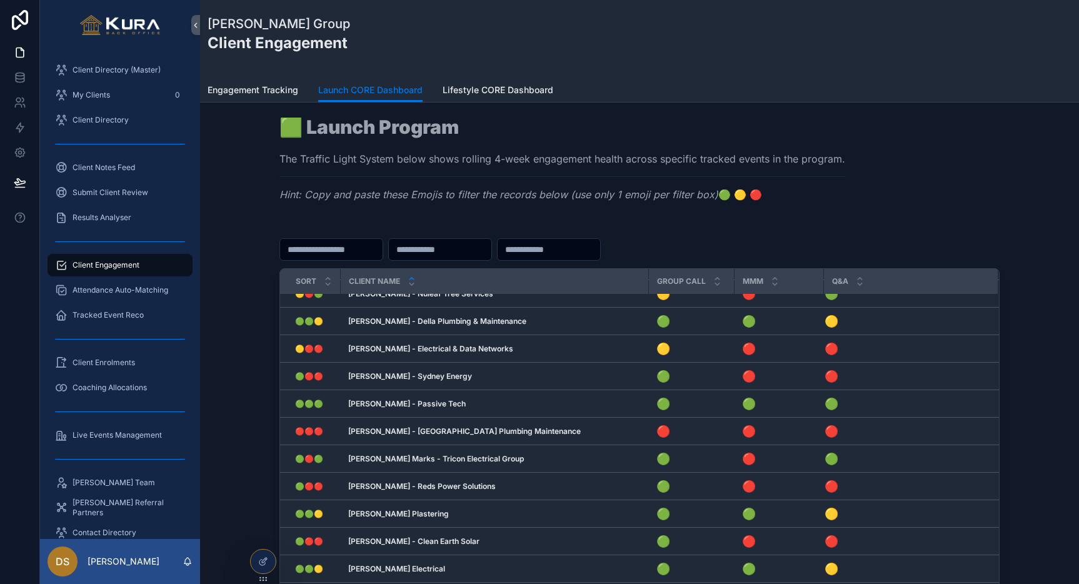
click at [259, 199] on div "🟩 Launch Program The Traffic Light System below shows rolling 4-week engagement…" at bounding box center [639, 164] width 859 height 102
click at [103, 194] on span "Submit Client Review" at bounding box center [111, 193] width 76 height 10
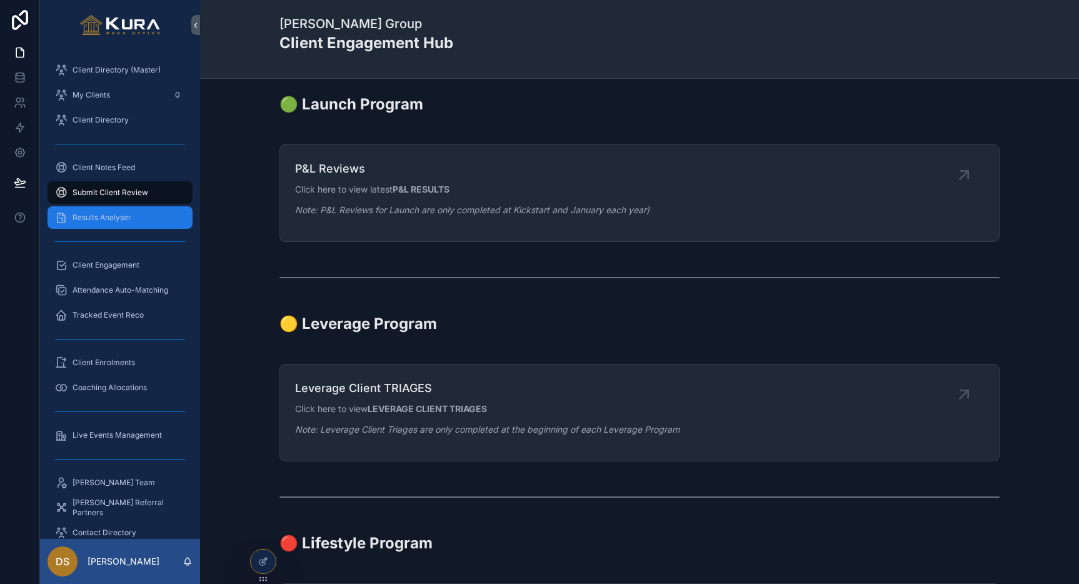
click at [99, 216] on span "Results Analyser" at bounding box center [102, 218] width 59 height 10
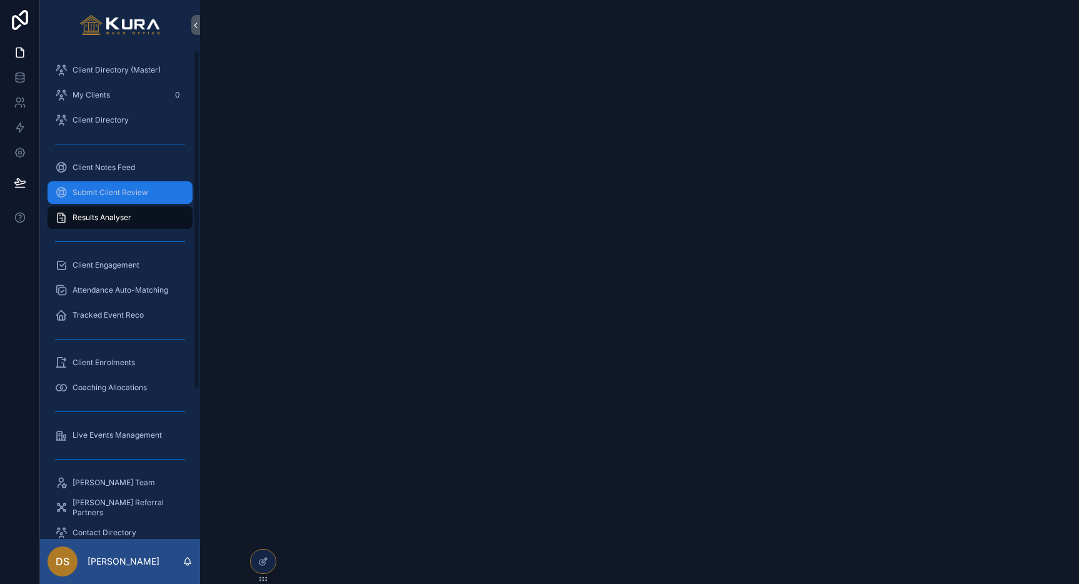
click at [125, 196] on span "Submit Client Review" at bounding box center [111, 193] width 76 height 10
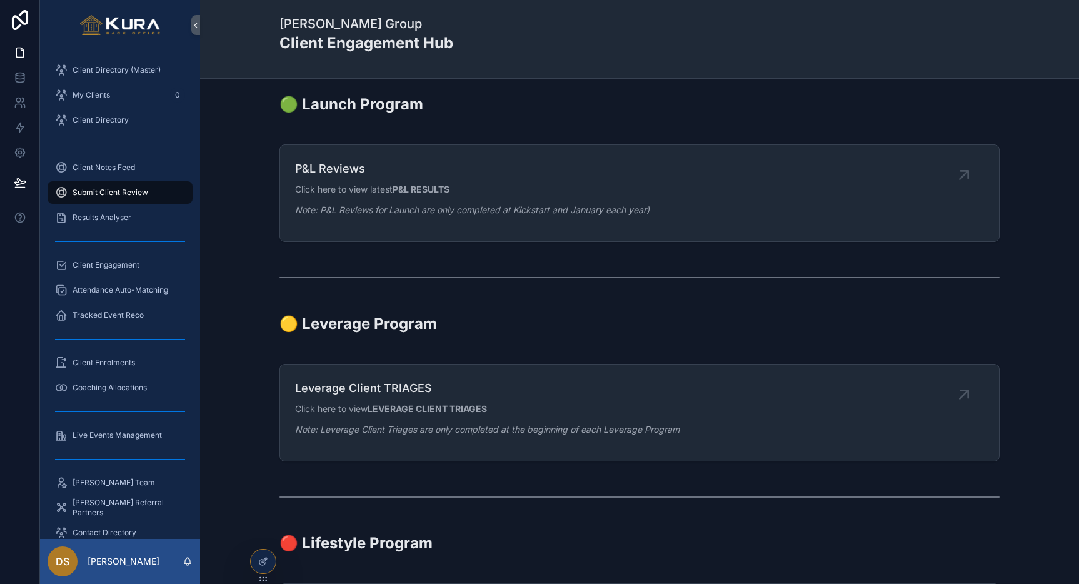
scroll to position [173, 0]
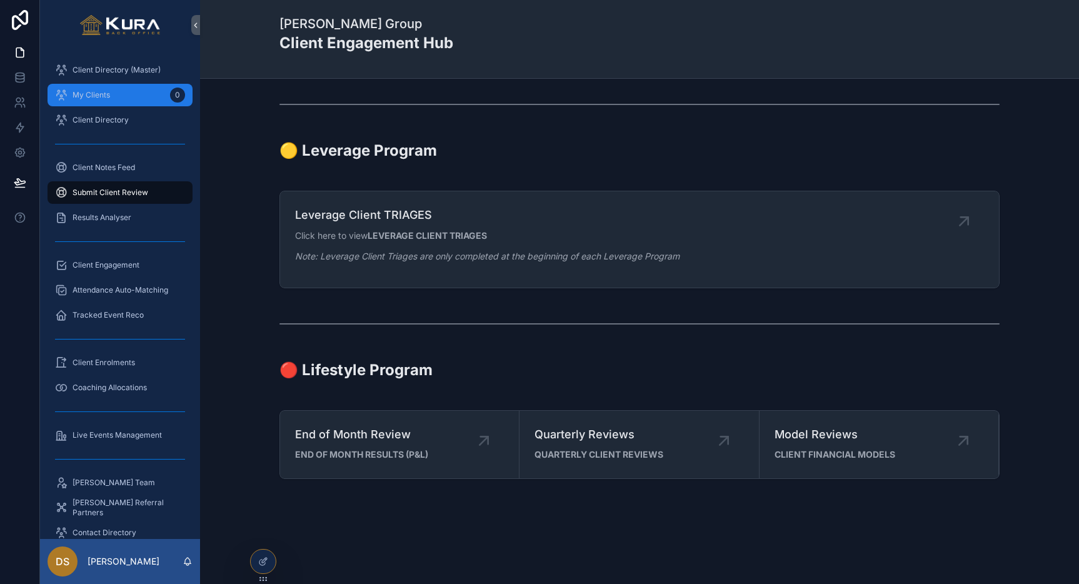
click at [117, 90] on div "My Clients 0" at bounding box center [120, 95] width 130 height 20
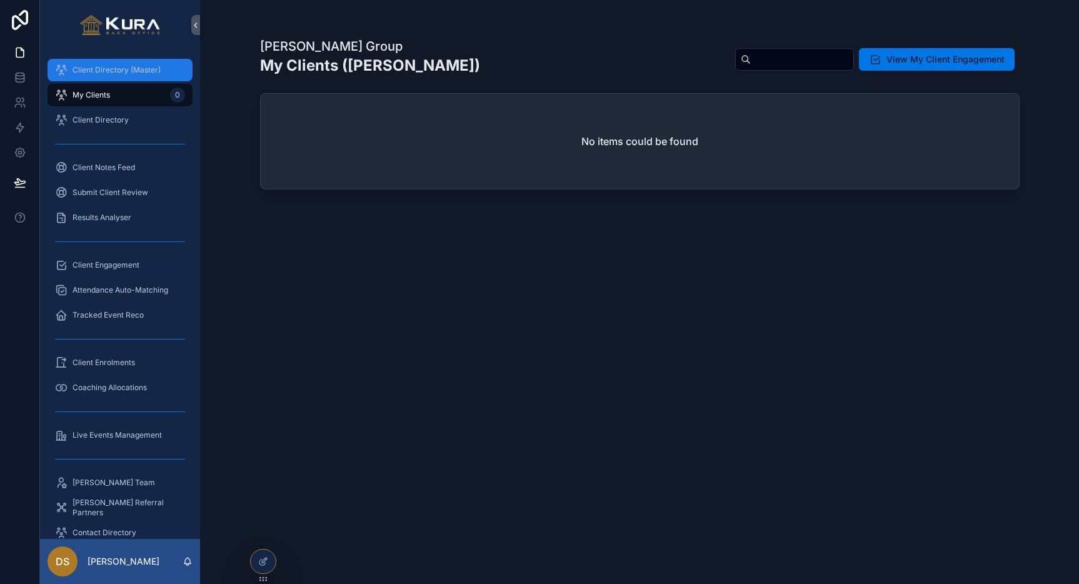
click at [114, 76] on div "Client Directory (Master)" at bounding box center [120, 70] width 130 height 20
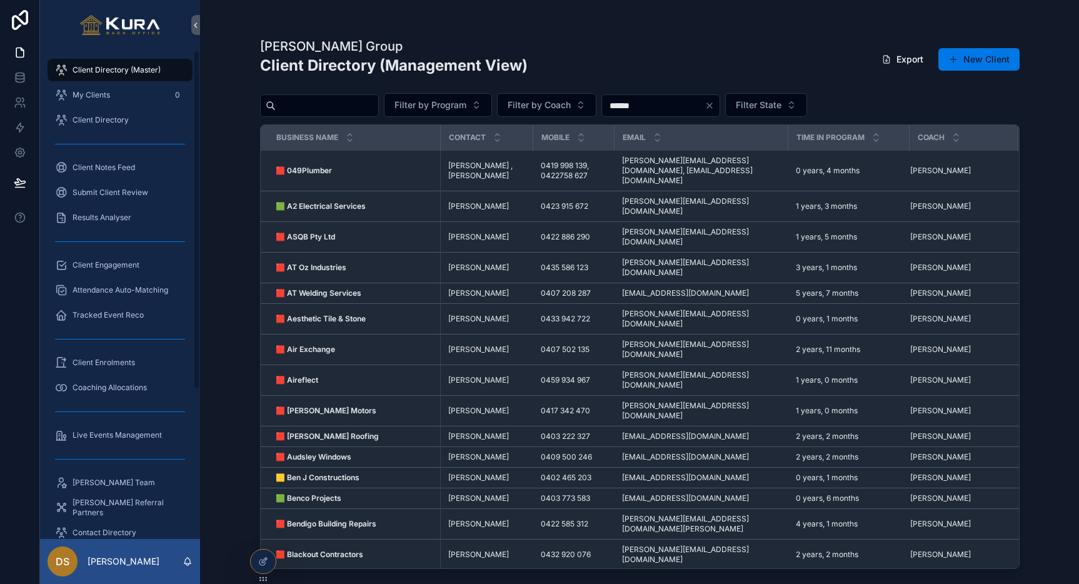
click at [226, 264] on div "[PERSON_NAME] Group Client Directory (Management View) Export New Client Filter…" at bounding box center [639, 292] width 879 height 584
click at [116, 555] on p "[PERSON_NAME]" at bounding box center [124, 561] width 72 height 13
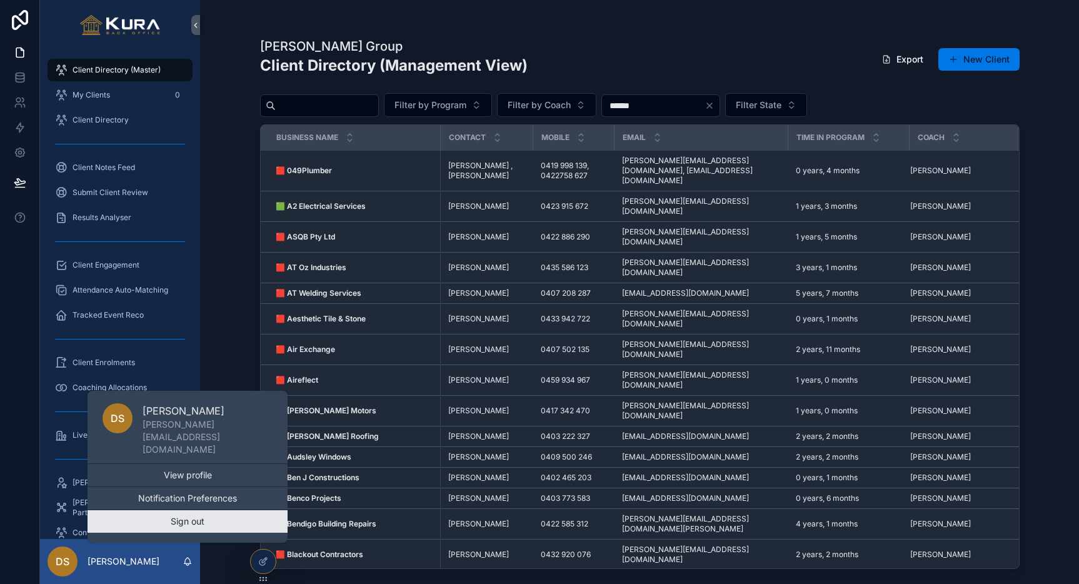
click at [158, 527] on button "Sign out" at bounding box center [188, 521] width 200 height 23
